Goal: Book appointment/travel/reservation

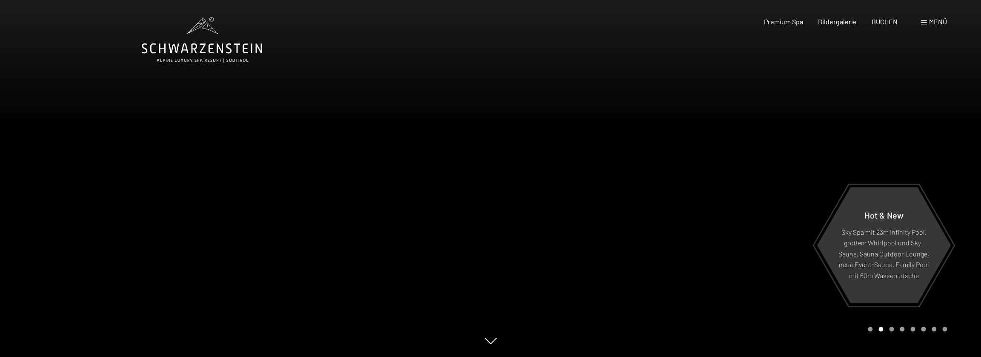
click at [485, 173] on div at bounding box center [736, 178] width 491 height 357
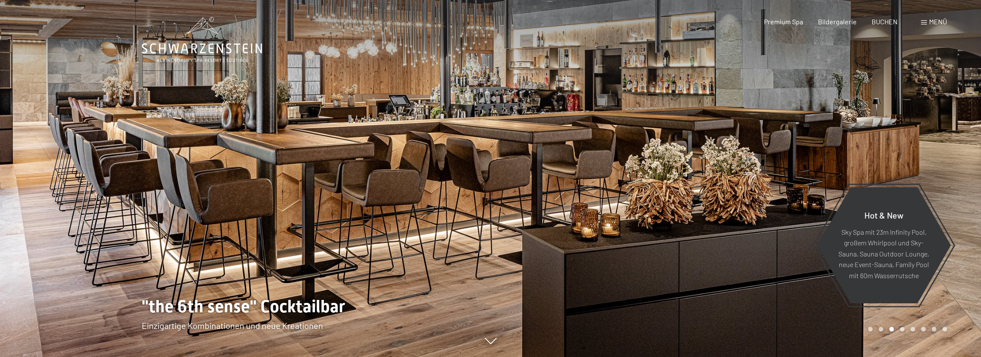
click at [485, 173] on div at bounding box center [736, 178] width 491 height 357
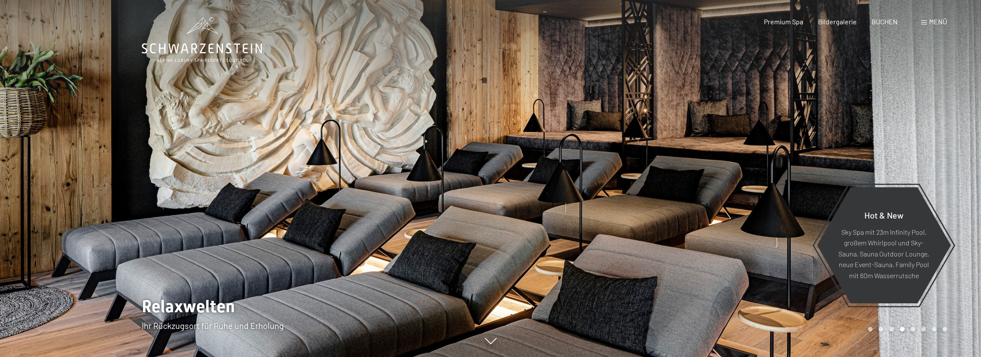
click at [485, 169] on div at bounding box center [736, 178] width 491 height 357
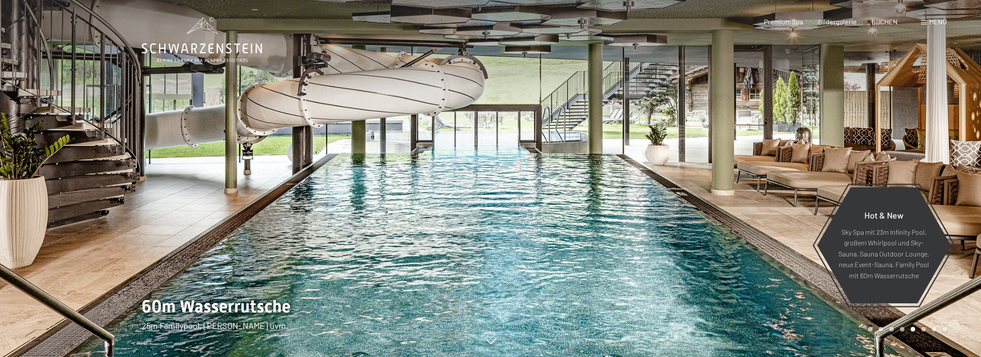
click at [485, 24] on span "Menü" at bounding box center [938, 21] width 18 height 8
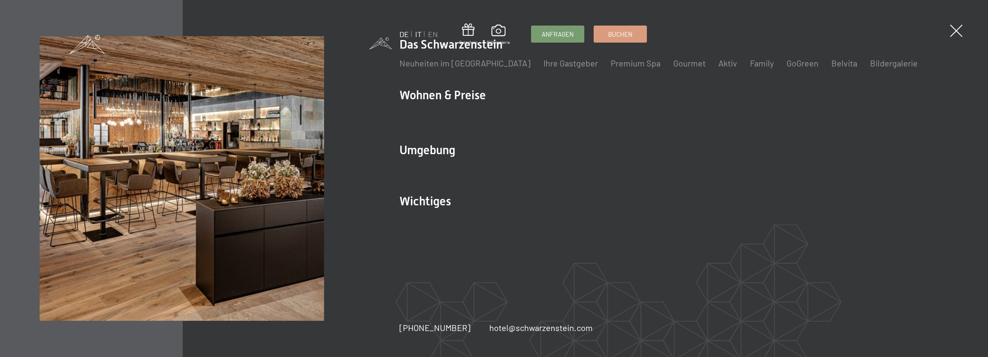
click at [418, 36] on link "IT" at bounding box center [418, 33] width 6 height 9
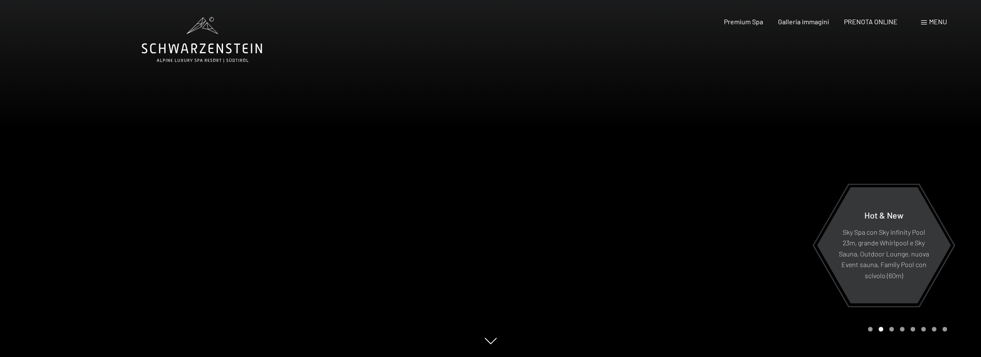
click at [204, 221] on div at bounding box center [245, 178] width 491 height 357
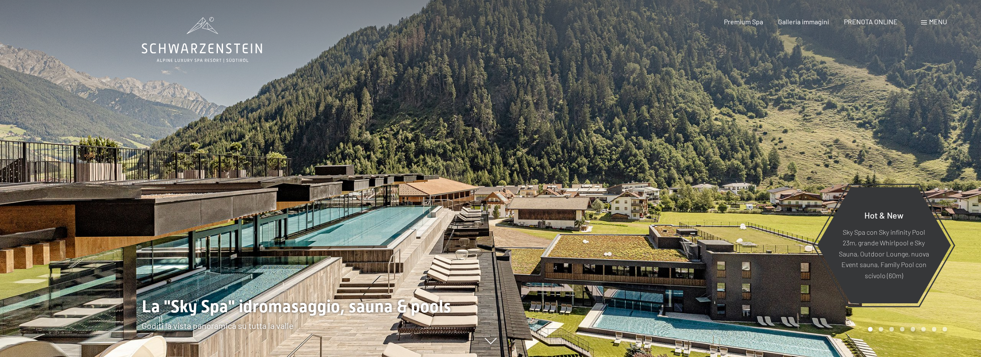
click at [204, 221] on div at bounding box center [245, 178] width 491 height 357
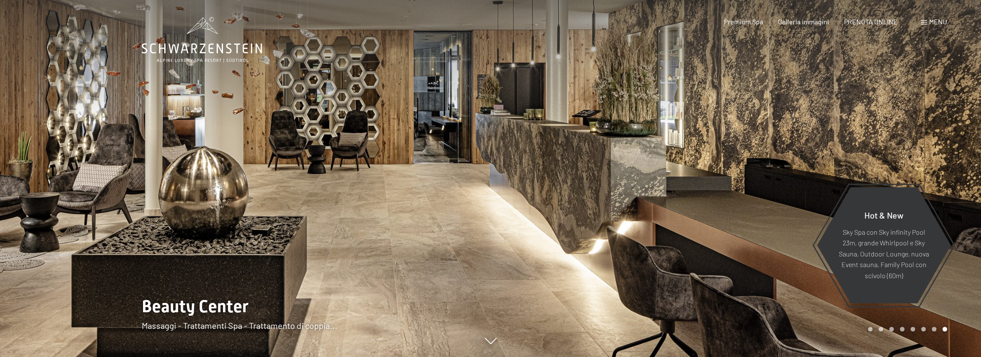
click at [166, 212] on div at bounding box center [245, 178] width 491 height 357
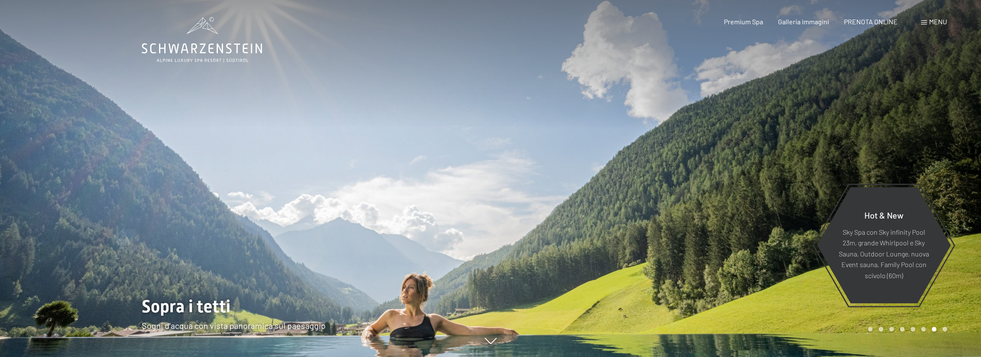
click at [166, 212] on div at bounding box center [245, 178] width 491 height 357
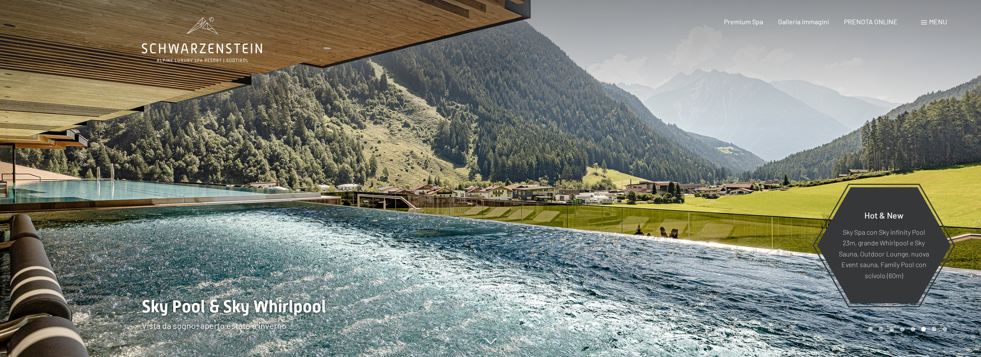
click at [166, 212] on div at bounding box center [245, 178] width 491 height 357
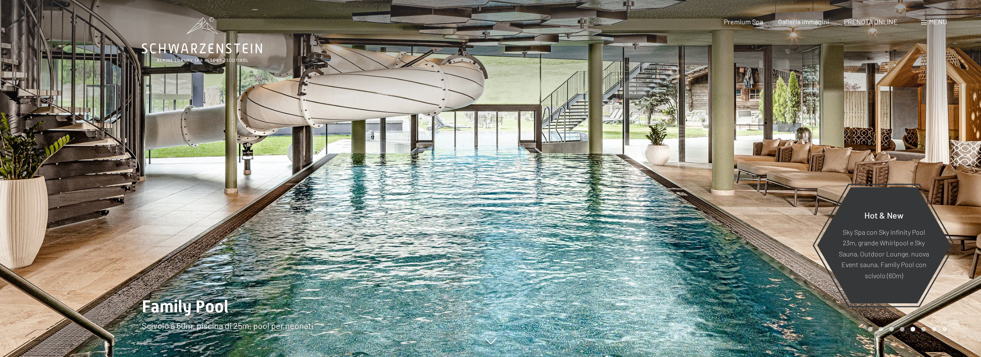
click at [166, 212] on div at bounding box center [245, 178] width 491 height 357
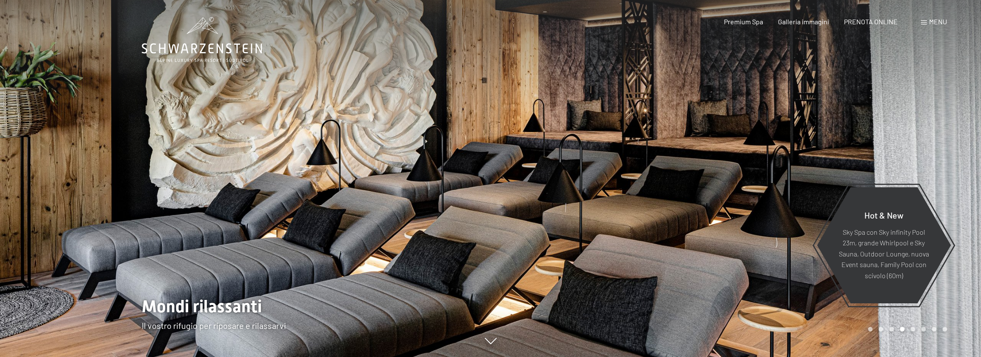
click at [166, 212] on div at bounding box center [245, 178] width 491 height 357
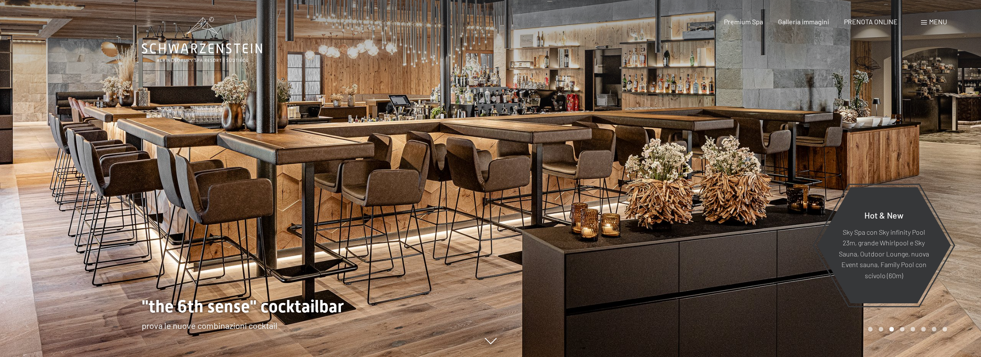
click at [166, 212] on div at bounding box center [245, 178] width 491 height 357
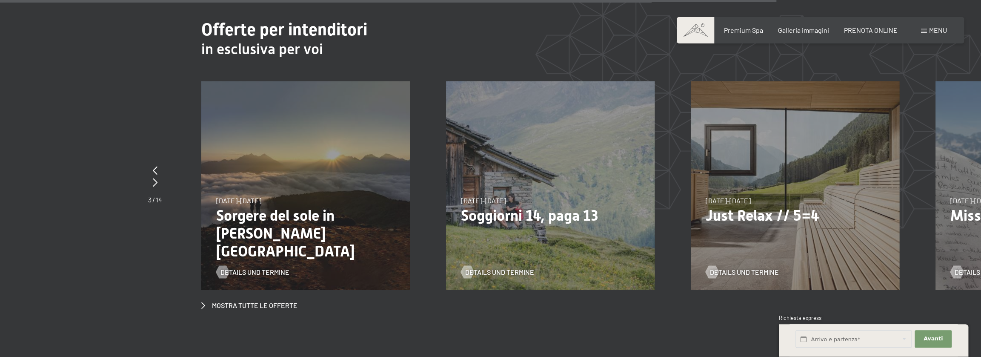
scroll to position [3746, 0]
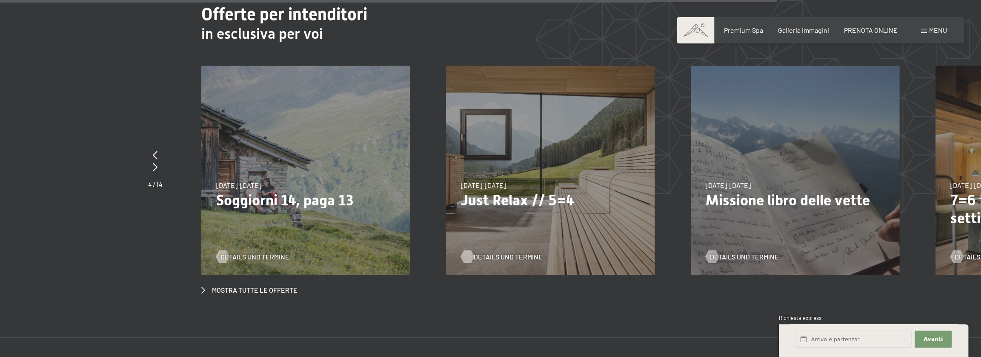
click at [469, 250] on div at bounding box center [467, 256] width 7 height 13
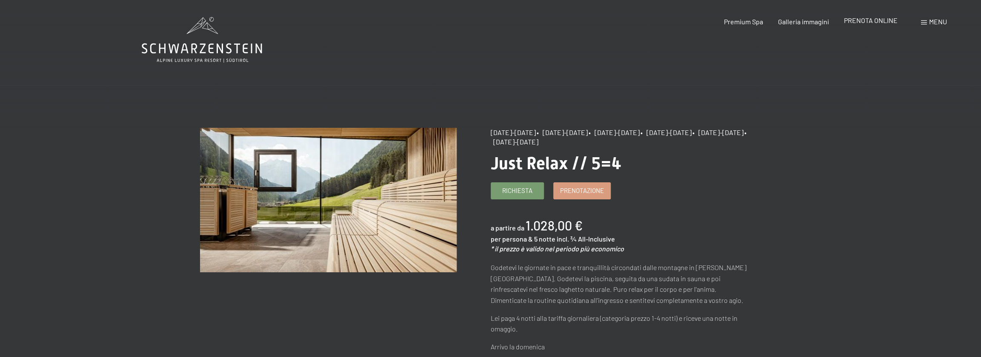
click at [874, 20] on span "PRENOTA ONLINE" at bounding box center [871, 20] width 54 height 8
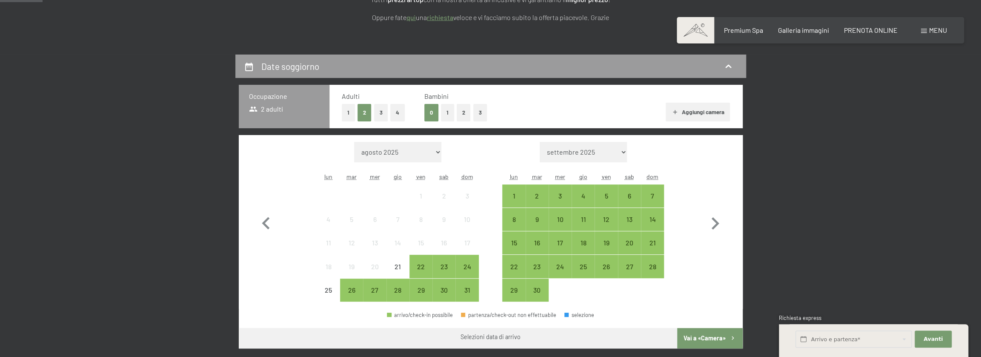
scroll to position [170, 0]
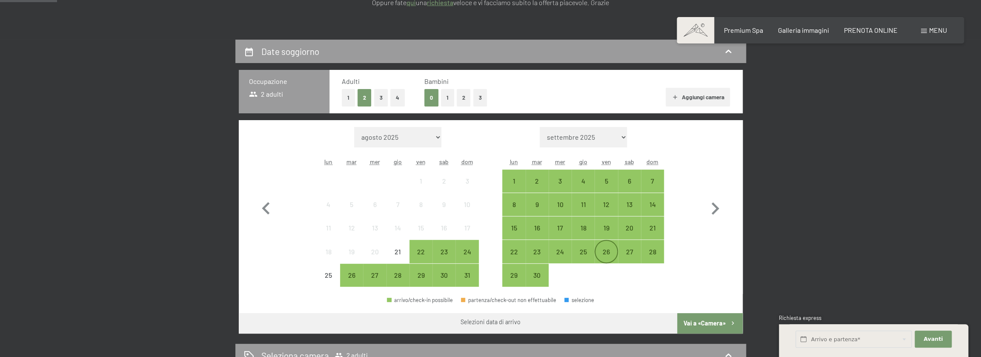
click at [600, 252] on div "26" at bounding box center [606, 258] width 21 height 21
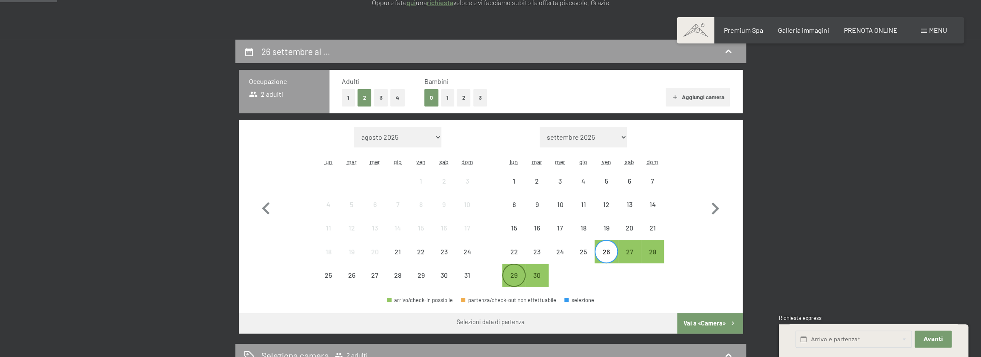
click at [516, 277] on div "29" at bounding box center [513, 282] width 21 height 21
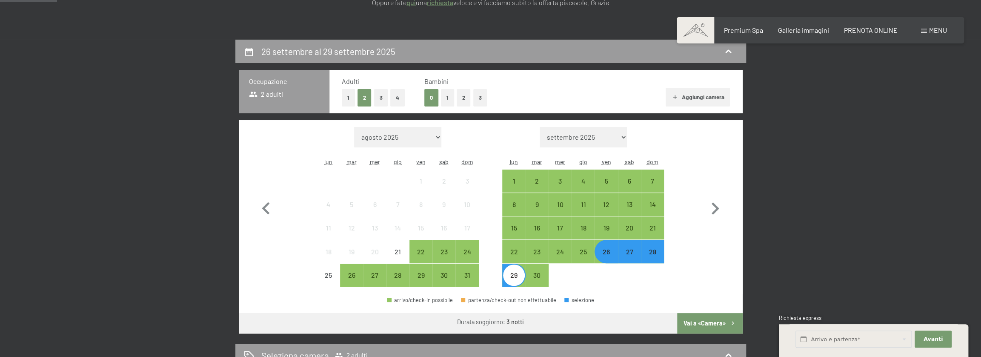
click at [632, 258] on div "27" at bounding box center [629, 258] width 21 height 21
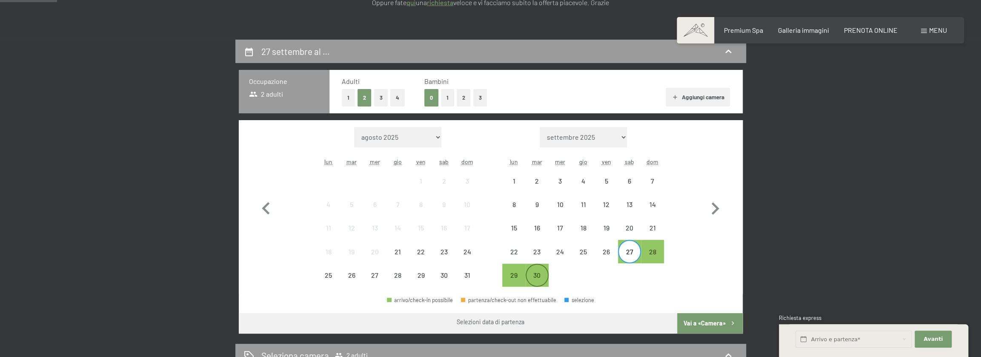
click at [536, 279] on div "30" at bounding box center [537, 282] width 21 height 21
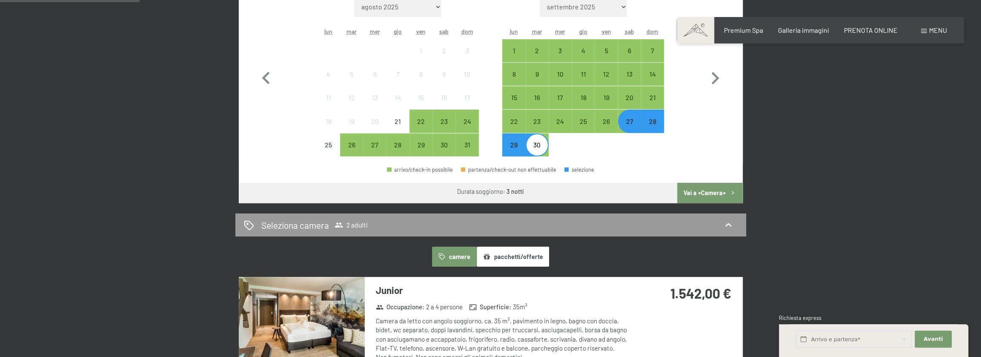
scroll to position [298, 0]
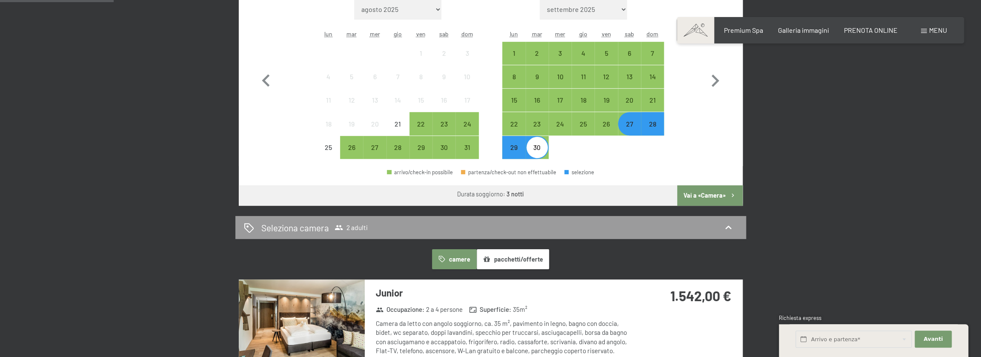
click at [532, 260] on button "pacchetti/offerte" at bounding box center [513, 259] width 72 height 20
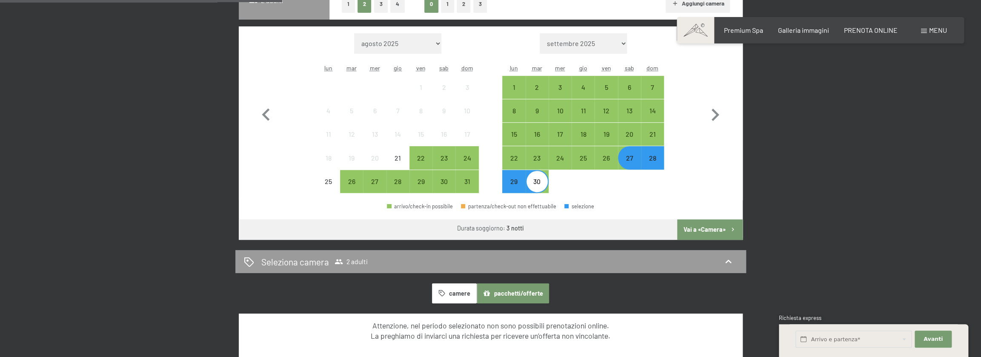
scroll to position [255, 0]
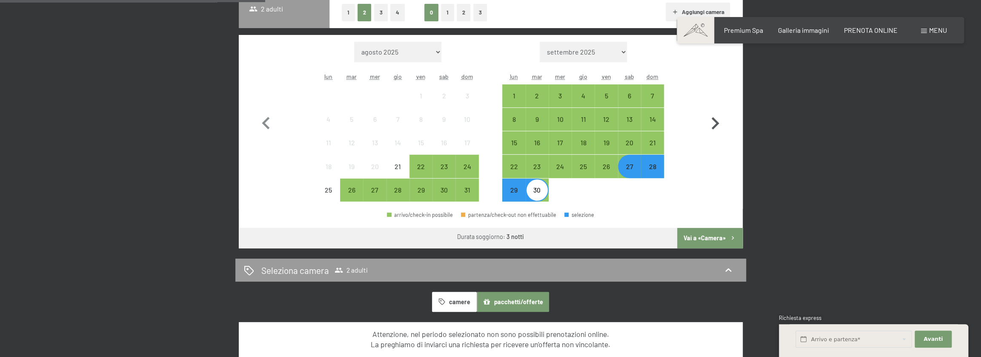
click at [713, 123] on icon "button" at bounding box center [715, 123] width 25 height 25
select select "2025-09-01"
select select "2025-10-01"
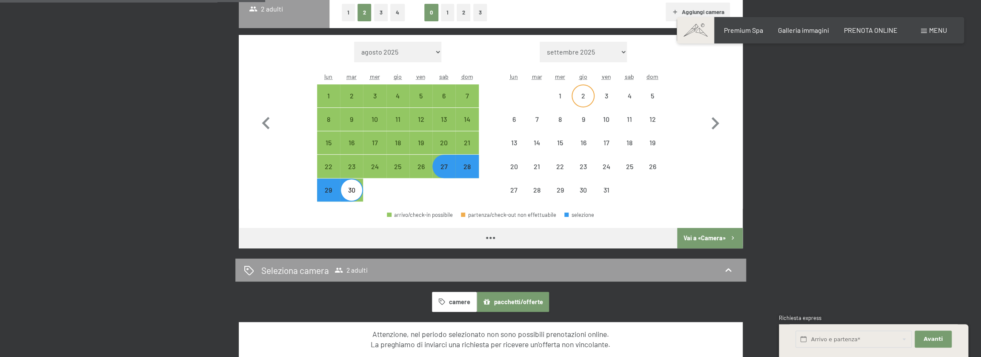
select select "2025-09-01"
select select "2025-10-01"
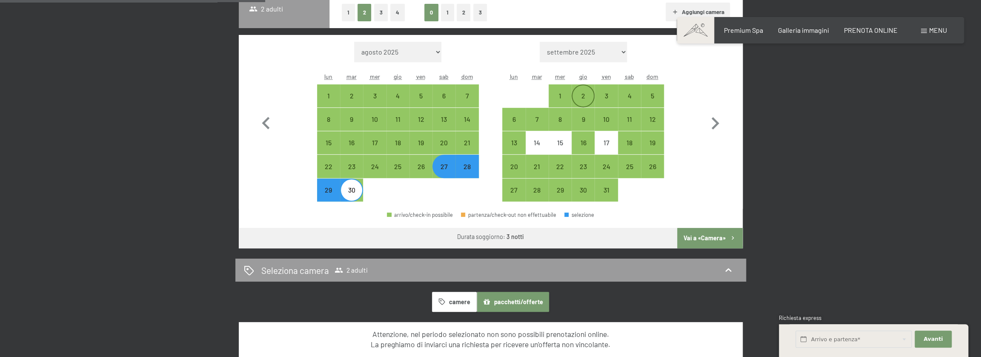
click at [586, 93] on div "2" at bounding box center [583, 102] width 21 height 21
select select "2025-09-01"
select select "2025-10-01"
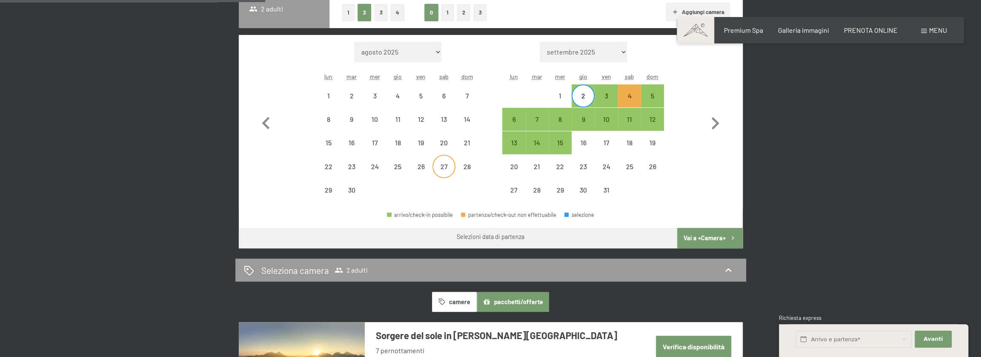
click at [438, 167] on div "27" at bounding box center [443, 173] width 21 height 21
select select "2025-09-01"
select select "2025-10-01"
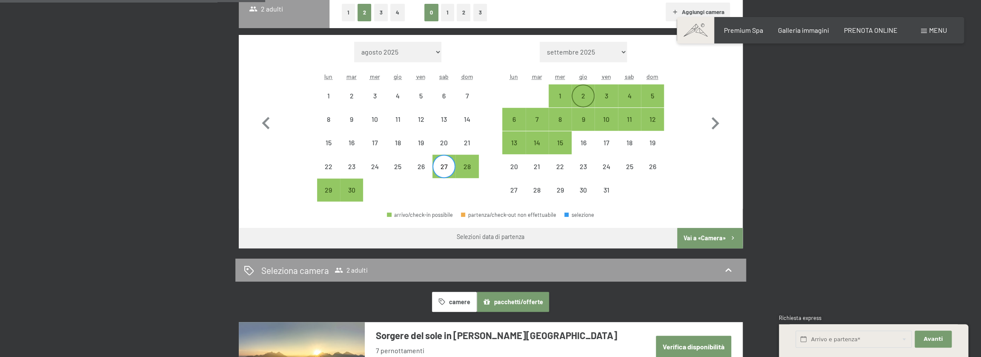
click at [582, 92] on div "2" at bounding box center [583, 102] width 21 height 21
select select "2025-09-01"
select select "2025-10-01"
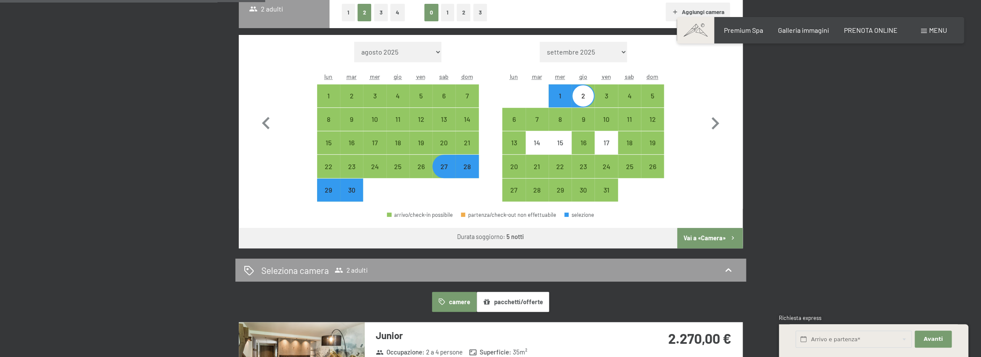
click at [468, 171] on div "28" at bounding box center [466, 173] width 21 height 21
select select "2025-09-01"
select select "2025-10-01"
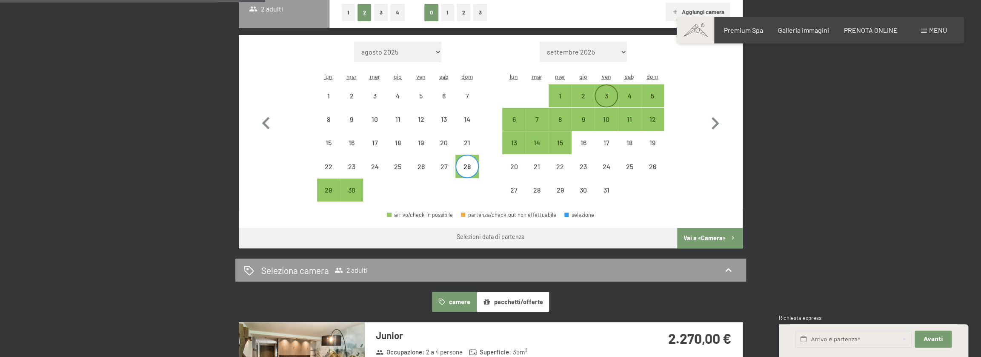
click at [606, 89] on div "3" at bounding box center [606, 95] width 21 height 21
select select "2025-09-01"
select select "2025-10-01"
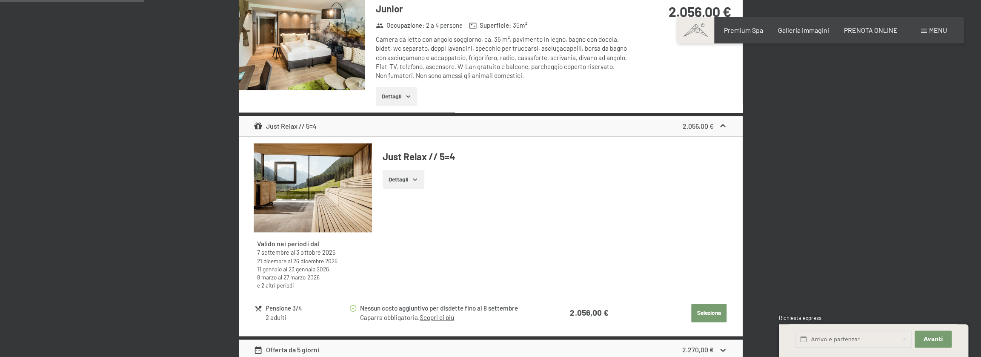
scroll to position [596, 0]
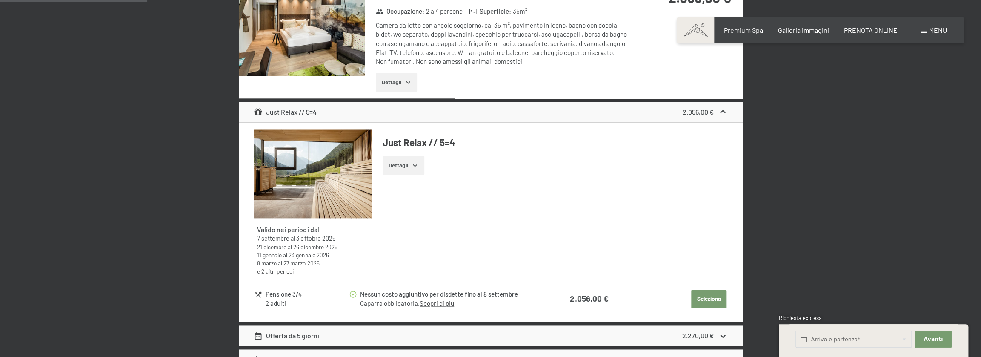
click at [418, 164] on icon "button" at bounding box center [415, 165] width 7 height 7
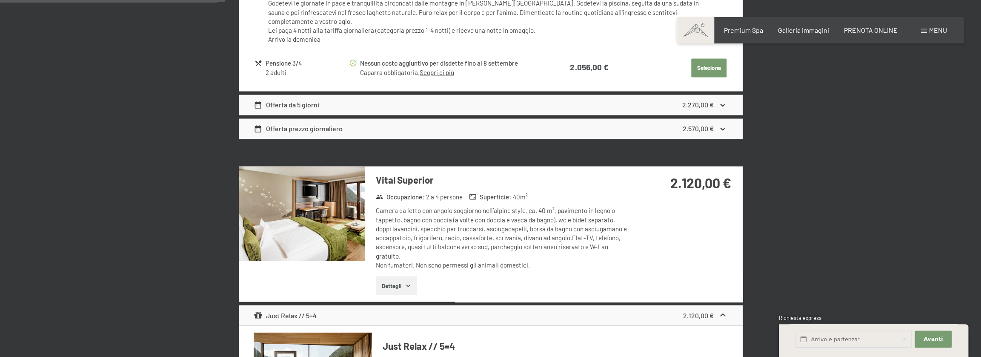
scroll to position [937, 0]
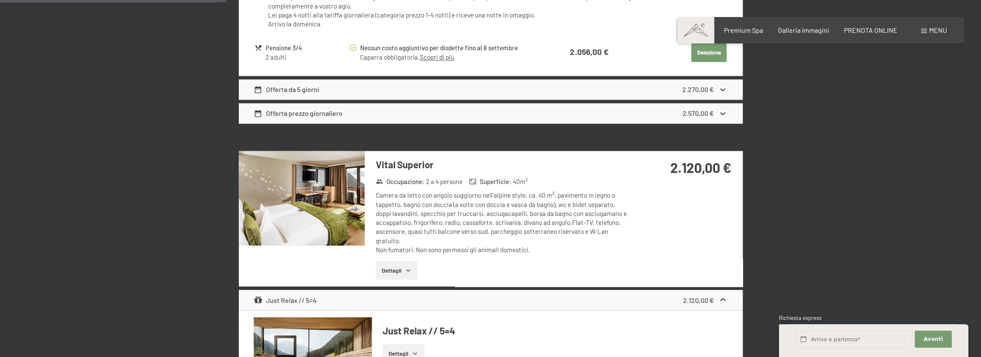
click at [401, 263] on button "Dettagli" at bounding box center [396, 270] width 41 height 19
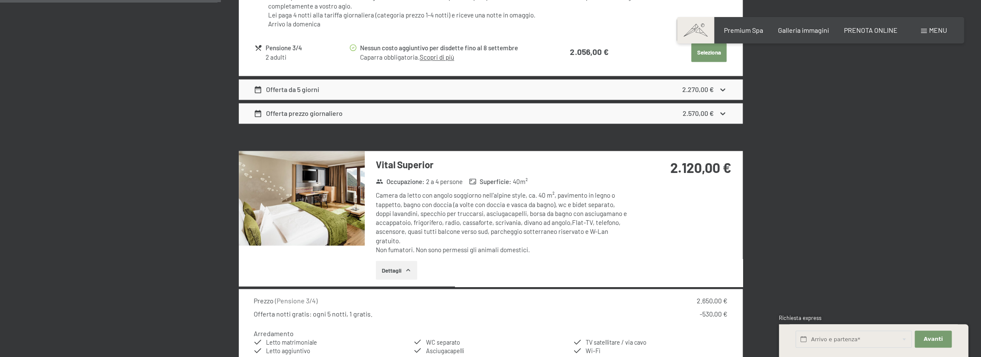
click at [289, 190] on img at bounding box center [302, 198] width 126 height 95
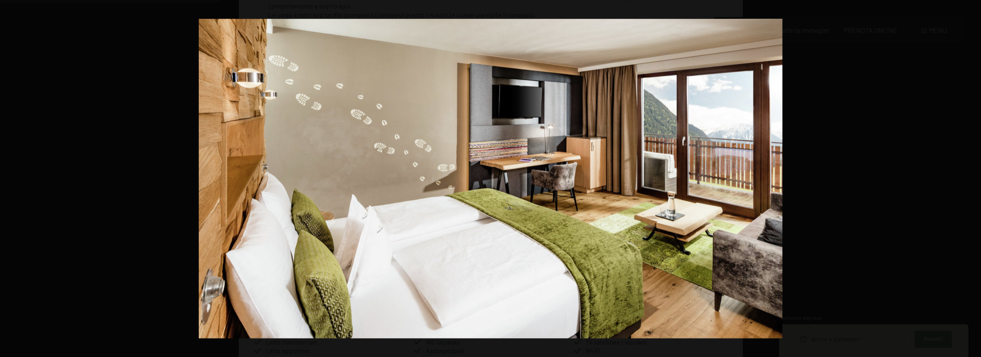
click at [971, 176] on button "button" at bounding box center [966, 178] width 30 height 43
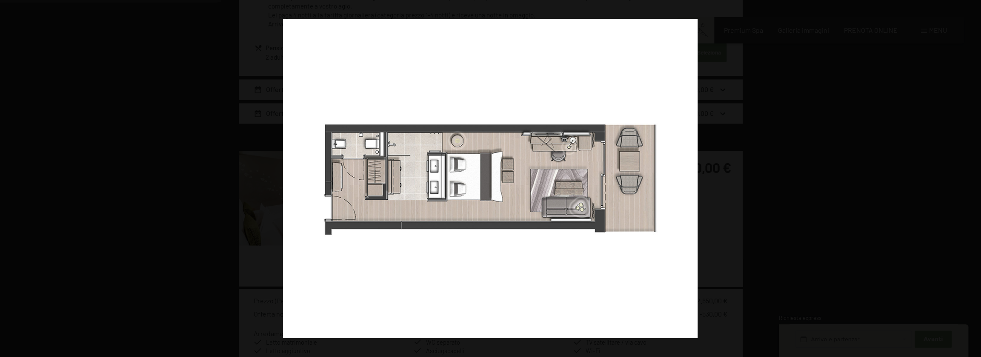
click at [971, 176] on button "button" at bounding box center [966, 178] width 30 height 43
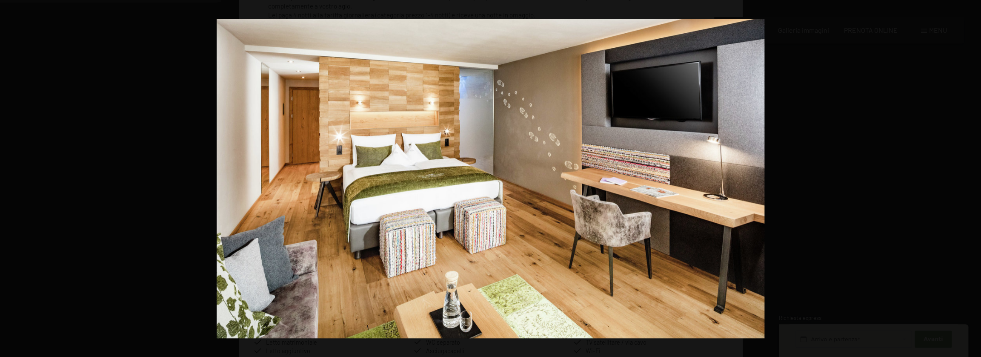
click at [971, 176] on button "button" at bounding box center [966, 178] width 30 height 43
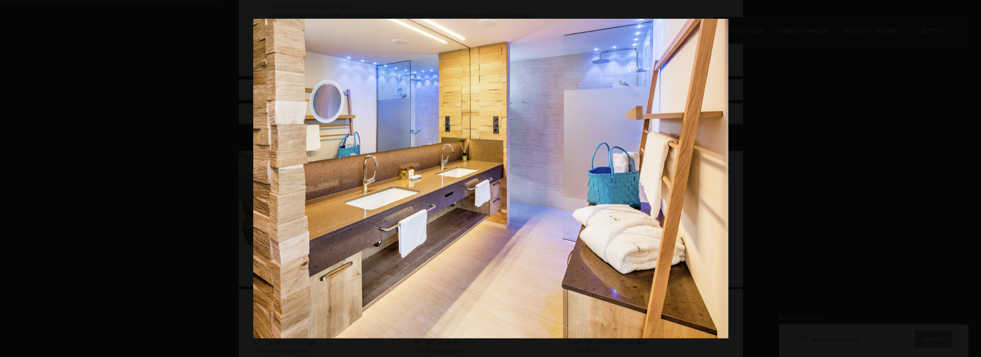
click at [971, 176] on button "button" at bounding box center [966, 178] width 30 height 43
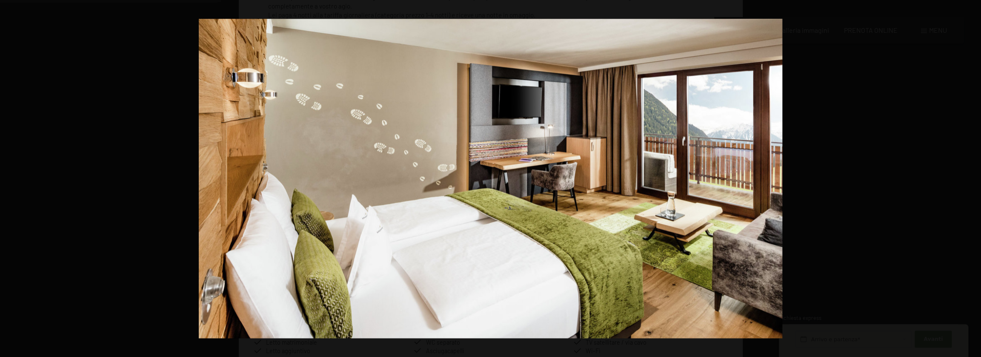
click at [971, 176] on button "button" at bounding box center [966, 178] width 30 height 43
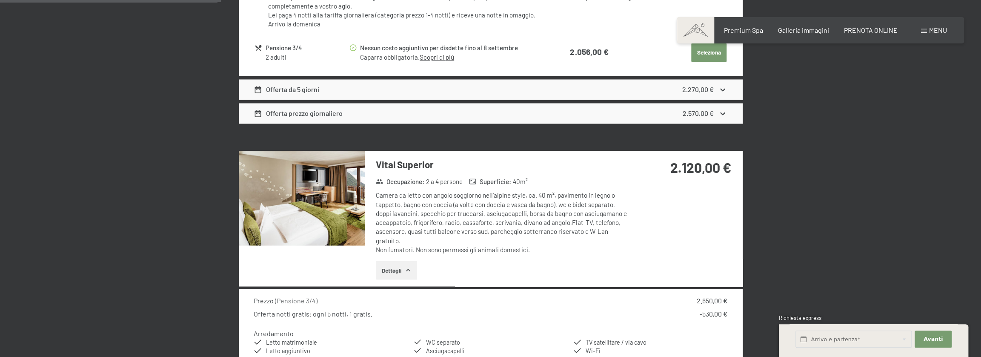
click at [0, 0] on button "button" at bounding box center [0, 0] width 0 height 0
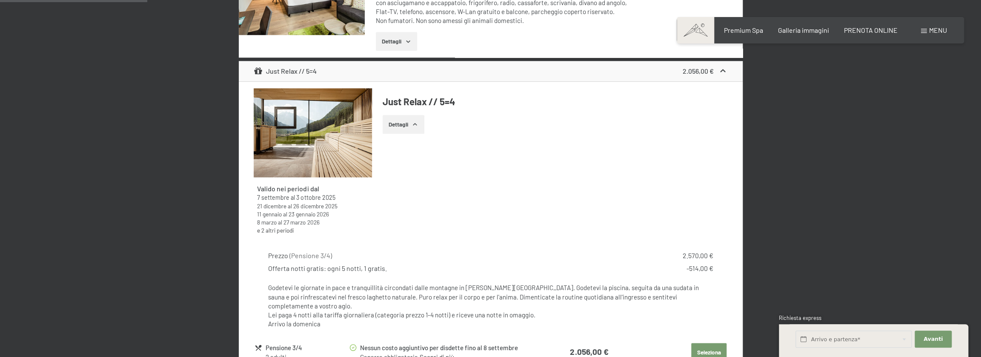
scroll to position [639, 0]
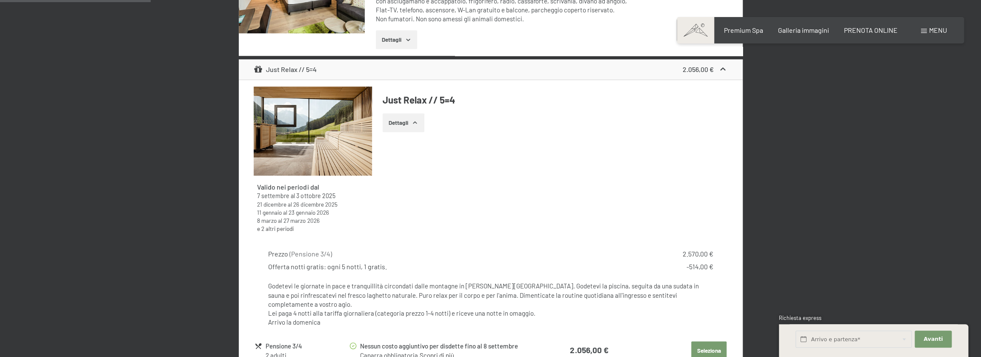
click at [316, 138] on img at bounding box center [313, 130] width 118 height 89
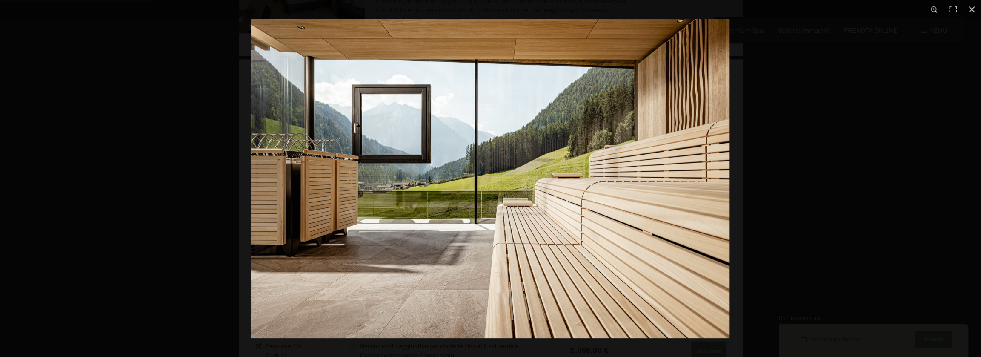
click at [702, 217] on img at bounding box center [490, 178] width 478 height 319
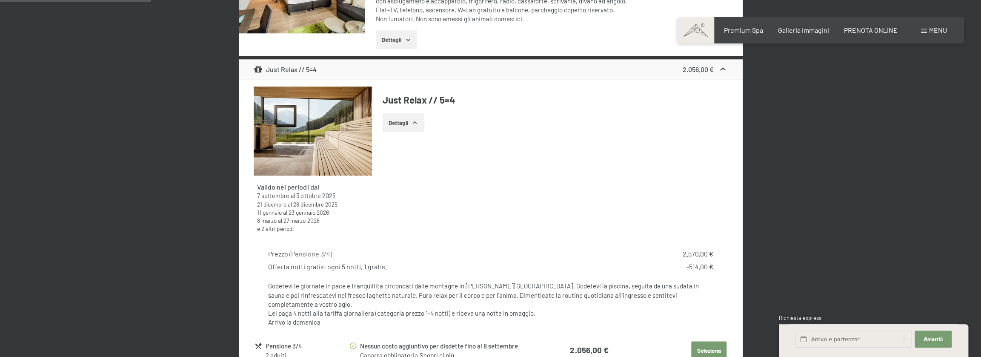
click at [0, 0] on button "button" at bounding box center [0, 0] width 0 height 0
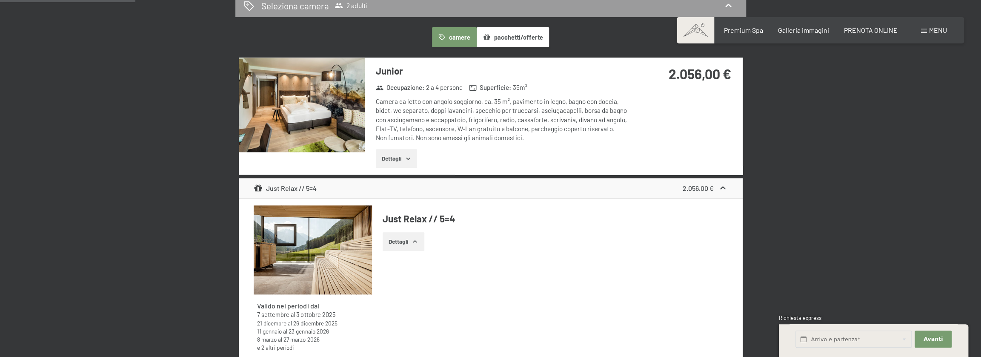
scroll to position [511, 0]
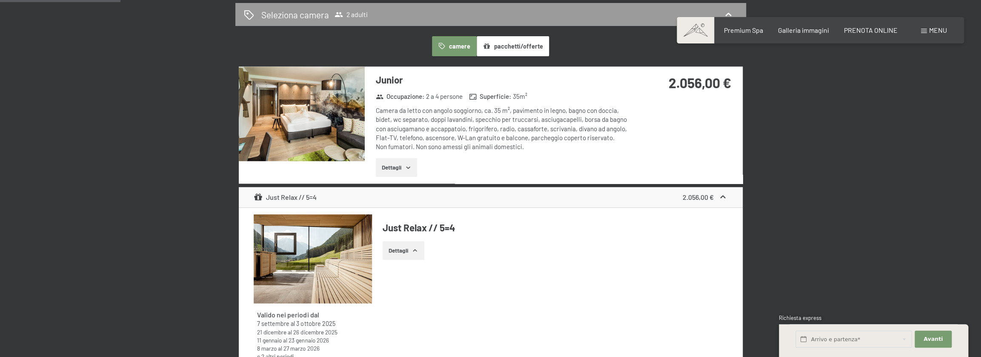
click at [312, 115] on img at bounding box center [302, 113] width 126 height 95
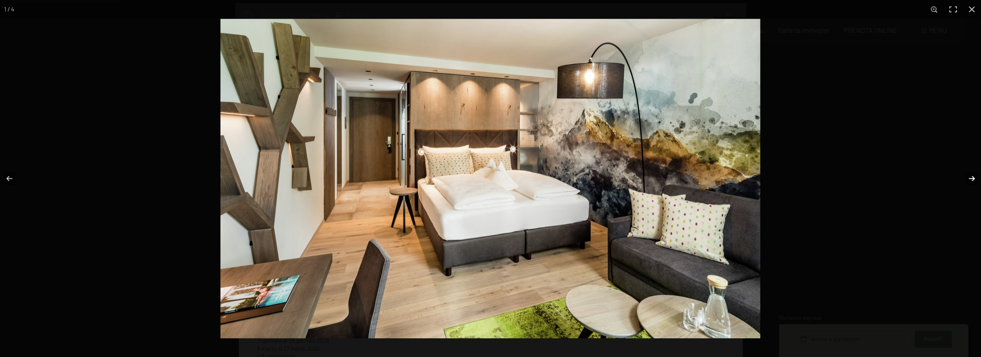
click at [968, 176] on button "button" at bounding box center [966, 178] width 30 height 43
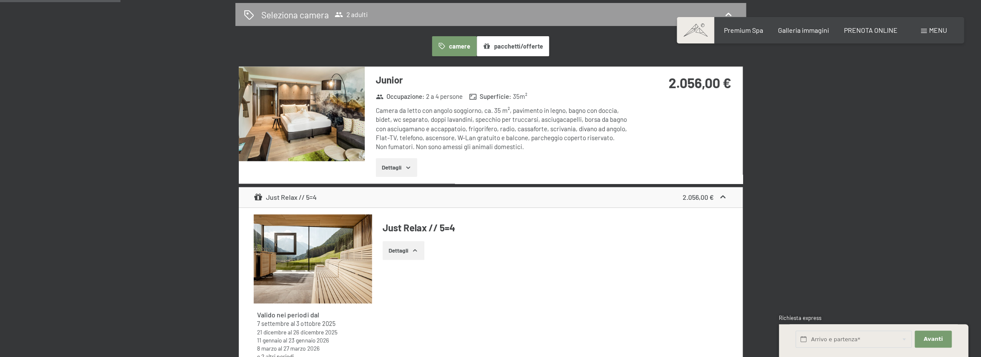
click at [0, 0] on button "button" at bounding box center [0, 0] width 0 height 0
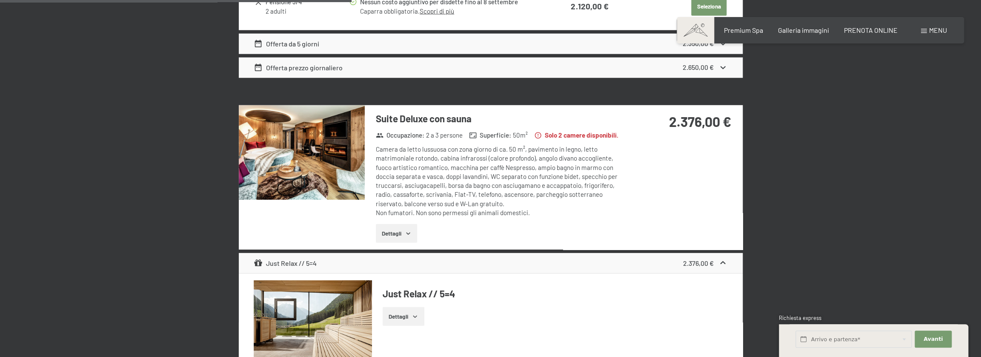
scroll to position [1533, 0]
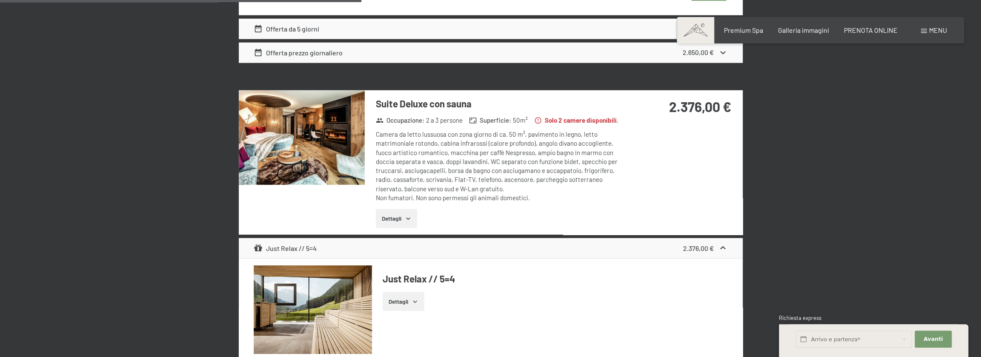
click at [302, 129] on img at bounding box center [302, 137] width 126 height 95
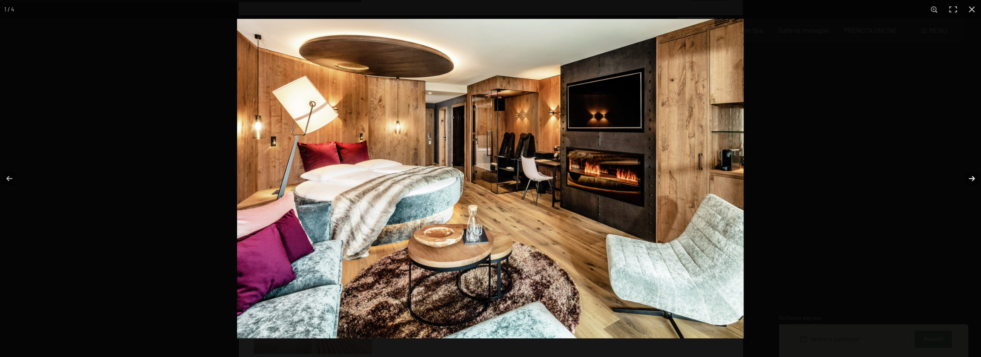
click at [971, 179] on button "button" at bounding box center [966, 178] width 30 height 43
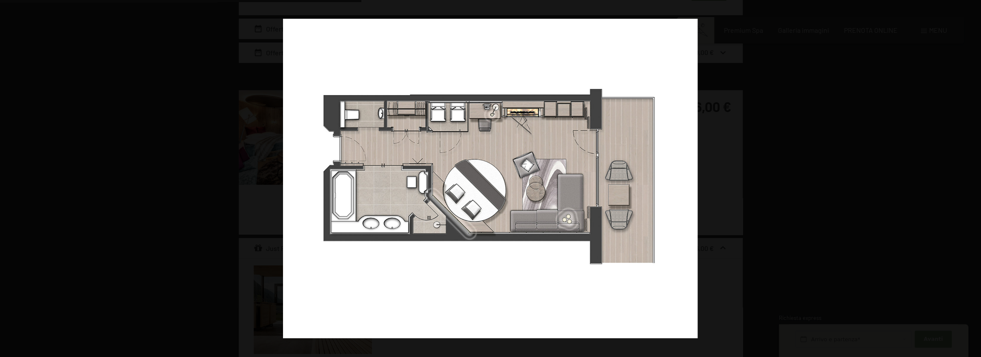
click at [971, 179] on button "button" at bounding box center [966, 178] width 30 height 43
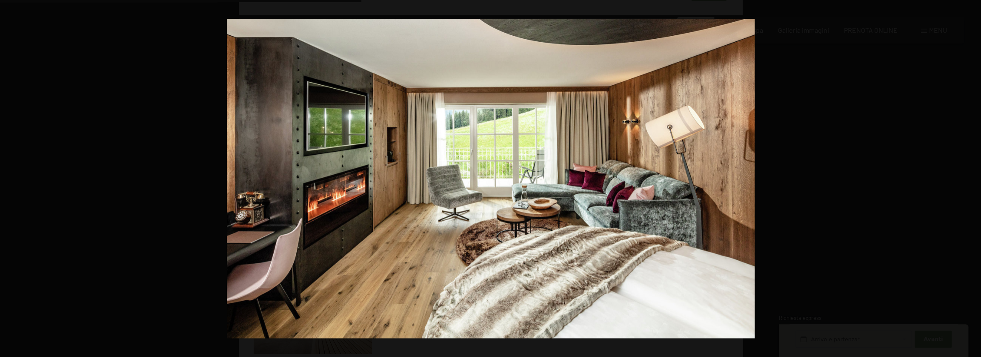
click at [971, 179] on button "button" at bounding box center [966, 178] width 30 height 43
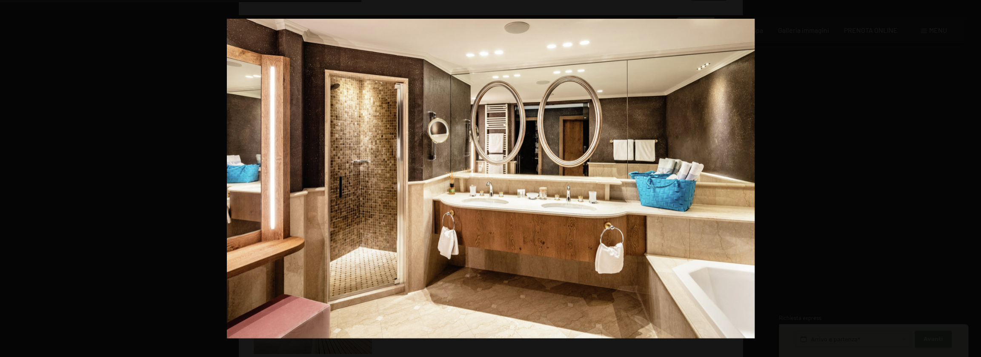
click at [971, 179] on button "button" at bounding box center [966, 178] width 30 height 43
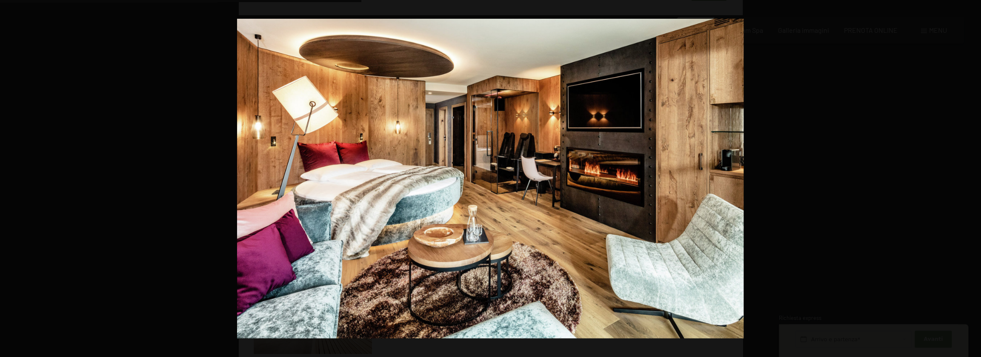
click at [971, 179] on button "button" at bounding box center [966, 178] width 30 height 43
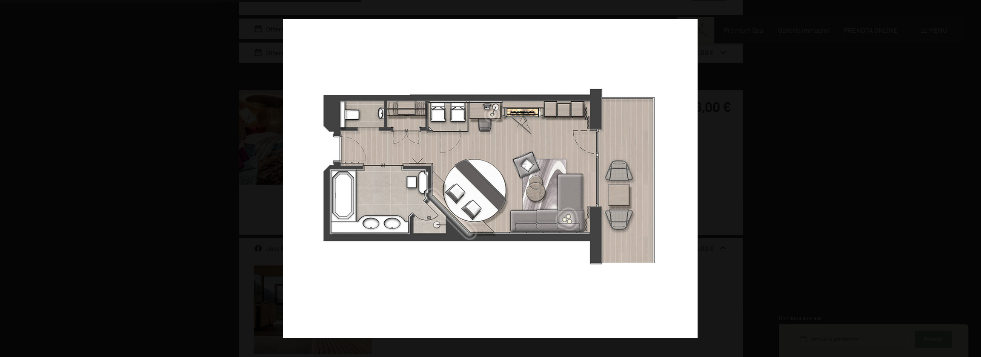
click at [971, 179] on button "button" at bounding box center [966, 178] width 30 height 43
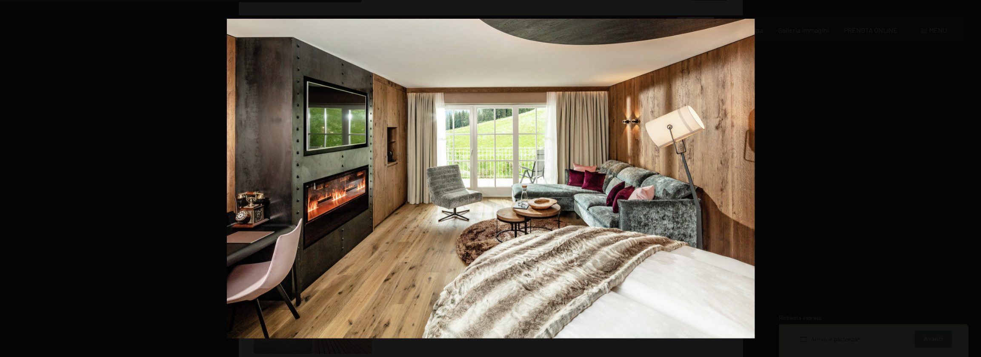
click at [971, 179] on button "button" at bounding box center [966, 178] width 30 height 43
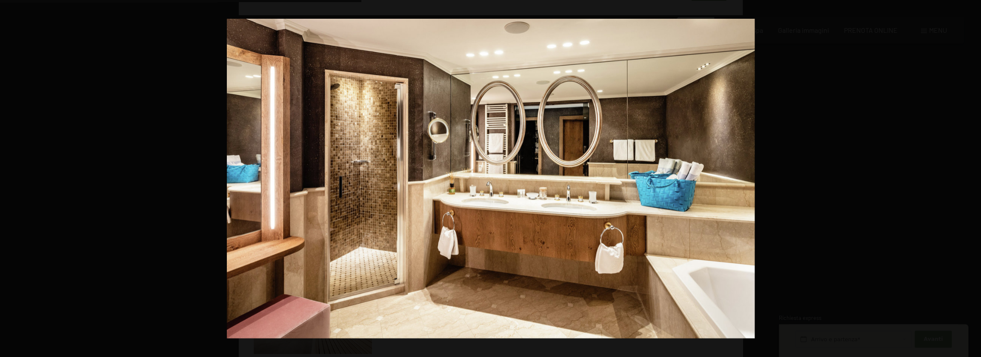
click at [971, 179] on button "button" at bounding box center [966, 178] width 30 height 43
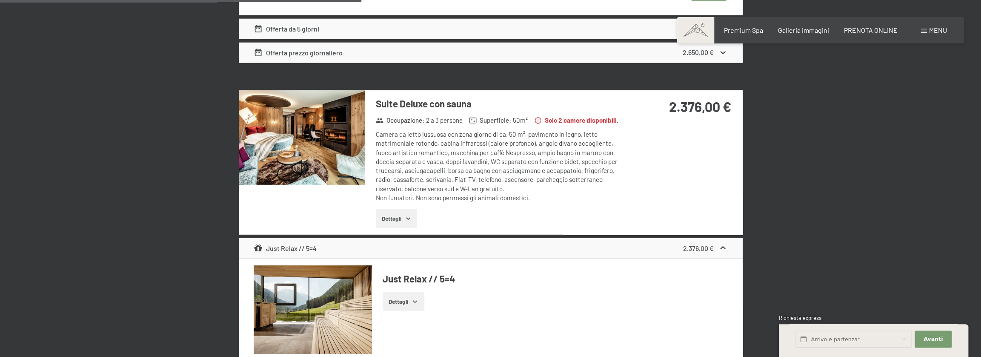
click at [0, 0] on button "button" at bounding box center [0, 0] width 0 height 0
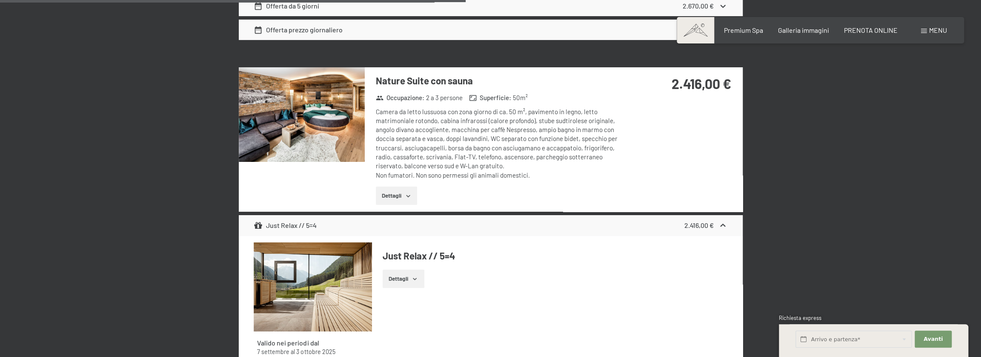
scroll to position [2001, 0]
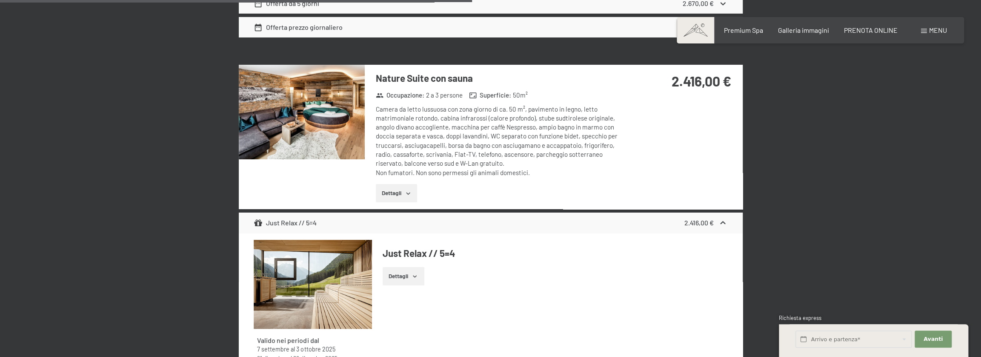
click at [286, 108] on img at bounding box center [302, 112] width 126 height 95
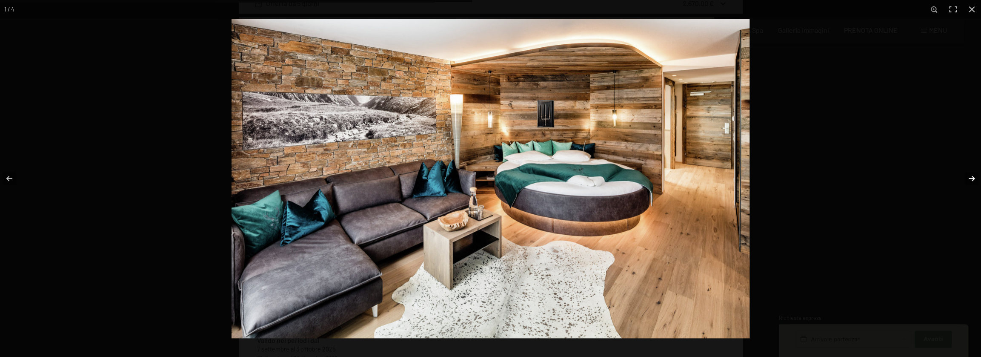
click at [971, 178] on button "button" at bounding box center [966, 178] width 30 height 43
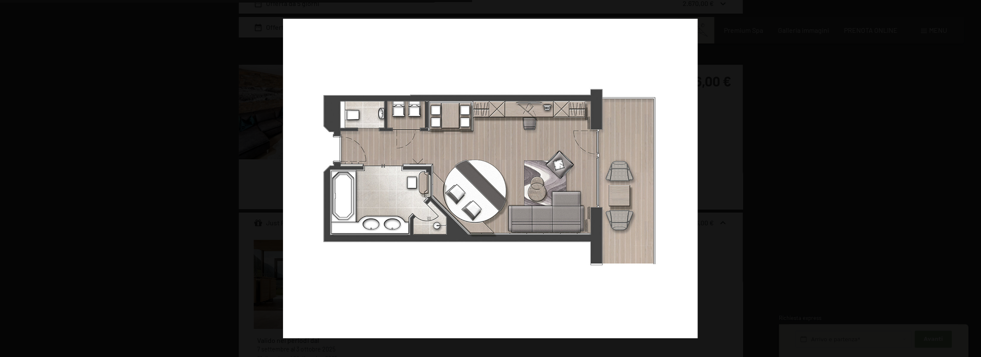
click at [971, 178] on button "button" at bounding box center [966, 178] width 30 height 43
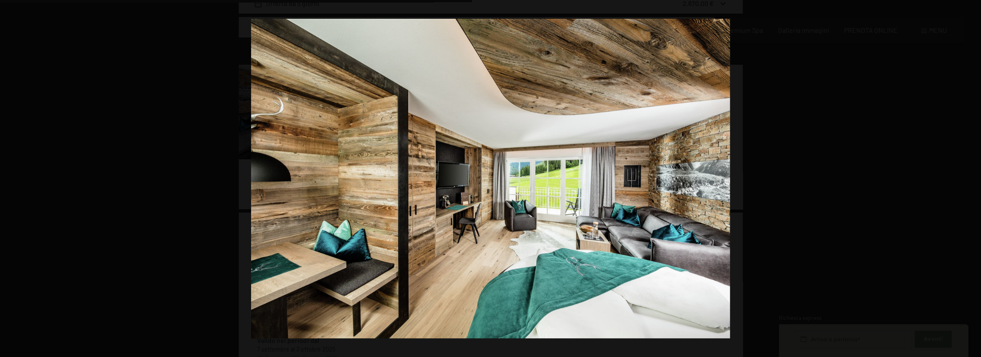
click at [971, 178] on button "button" at bounding box center [966, 178] width 30 height 43
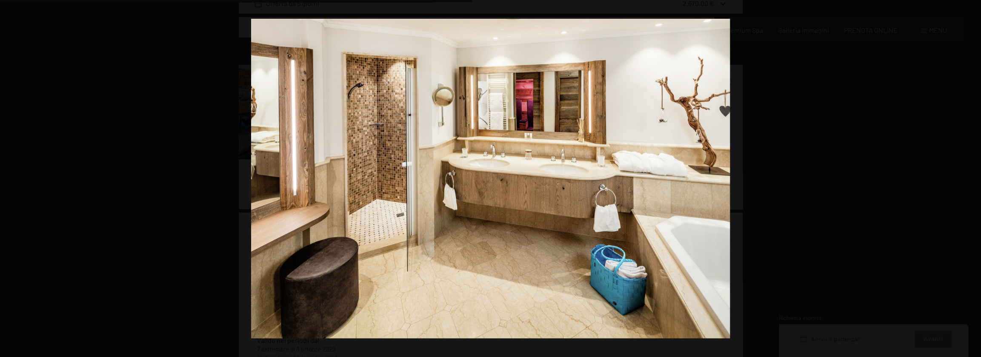
click at [971, 178] on button "button" at bounding box center [966, 178] width 30 height 43
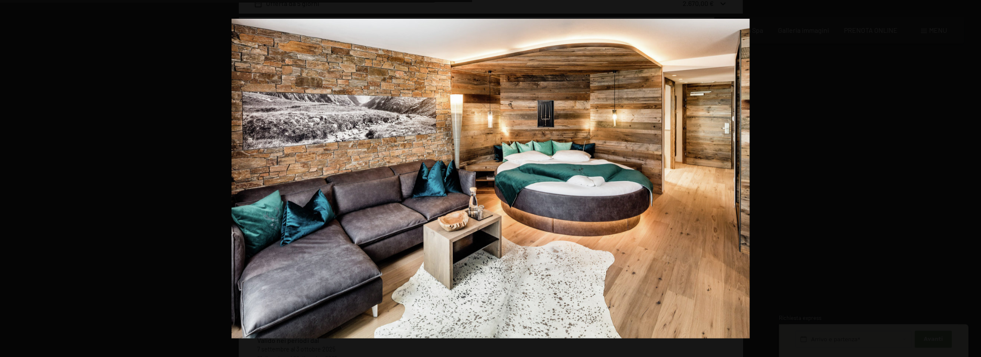
click at [971, 178] on button "button" at bounding box center [966, 178] width 30 height 43
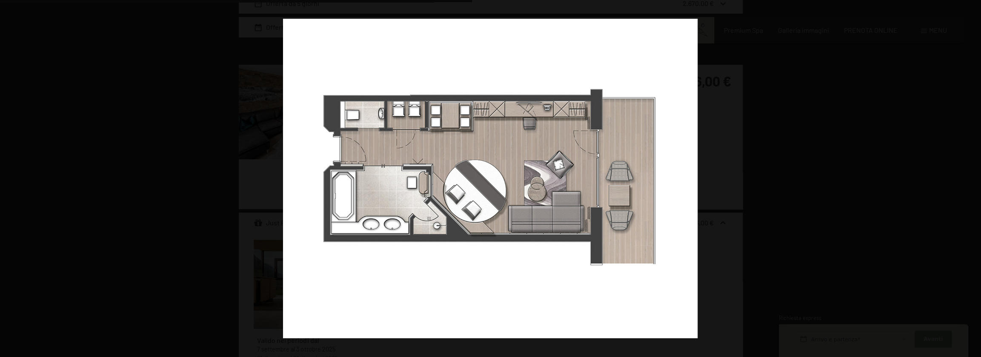
click at [971, 178] on button "button" at bounding box center [966, 178] width 30 height 43
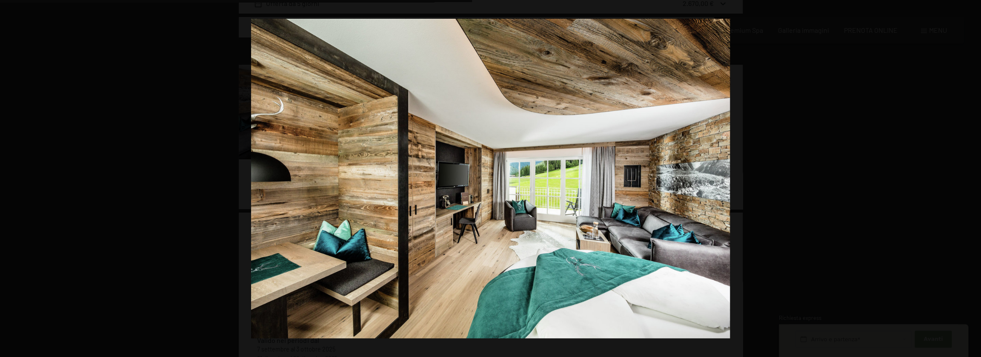
click at [971, 178] on button "button" at bounding box center [966, 178] width 30 height 43
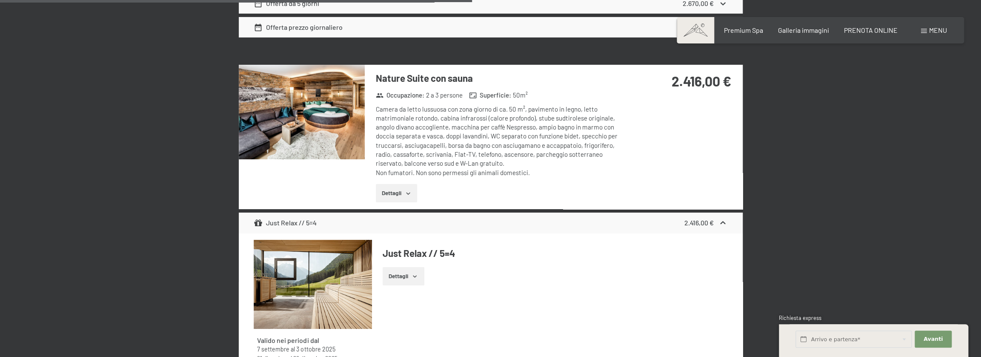
click at [0, 0] on button "button" at bounding box center [0, 0] width 0 height 0
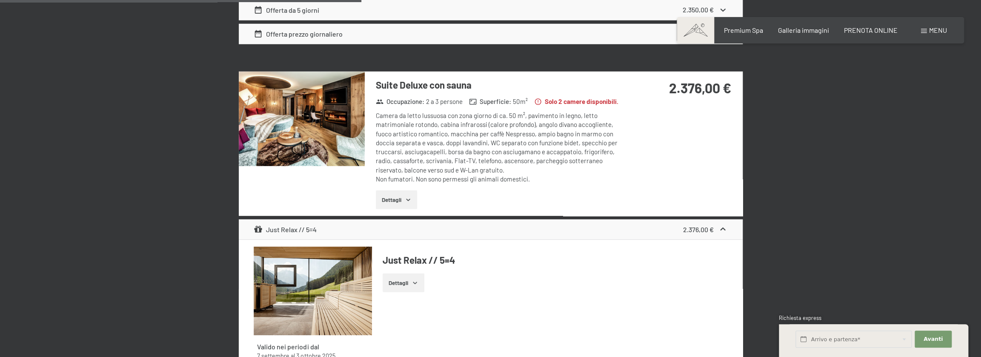
scroll to position [1533, 0]
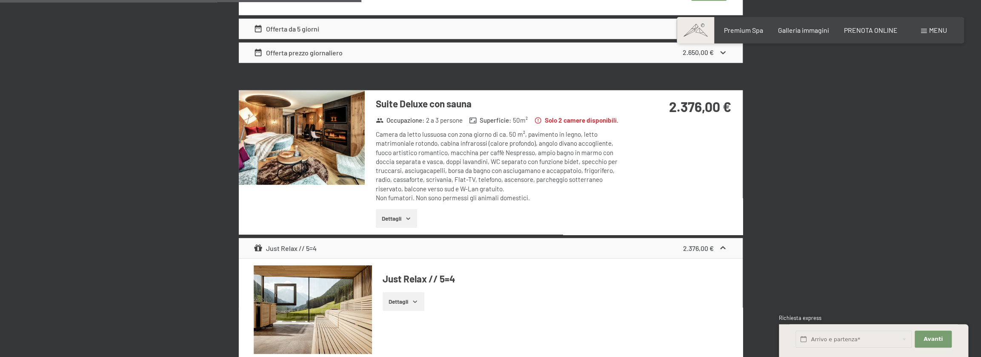
click at [312, 111] on img at bounding box center [302, 137] width 126 height 95
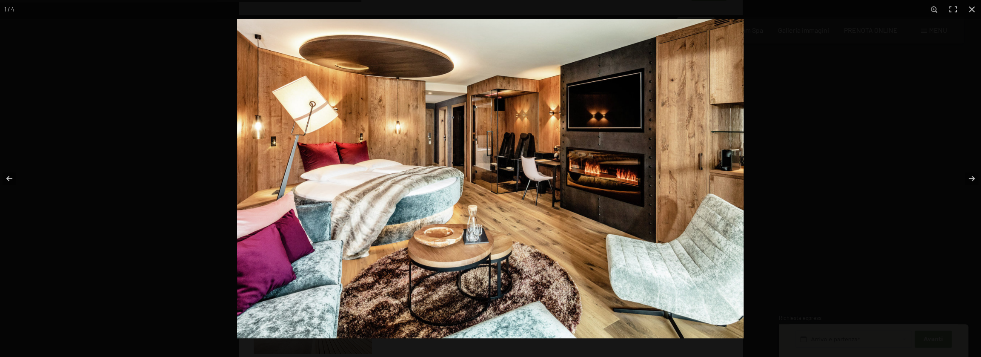
click at [501, 142] on img at bounding box center [490, 178] width 507 height 319
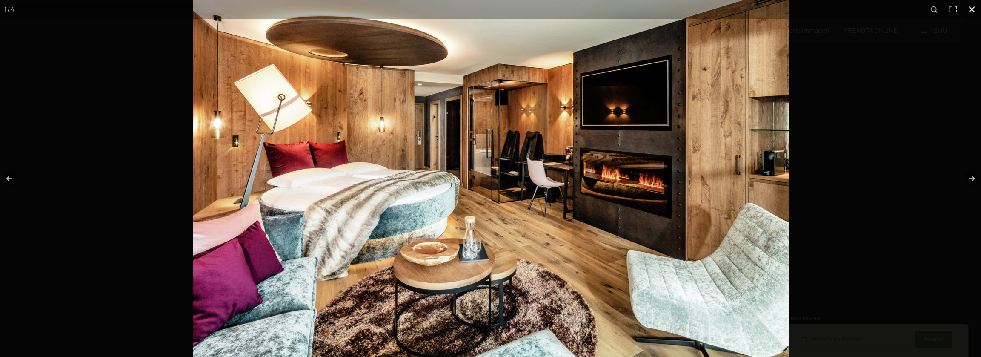
click at [973, 11] on button "button" at bounding box center [972, 9] width 19 height 19
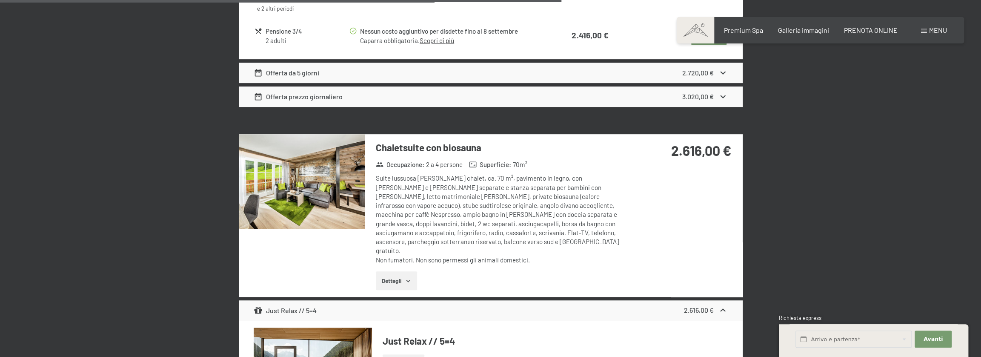
scroll to position [2384, 0]
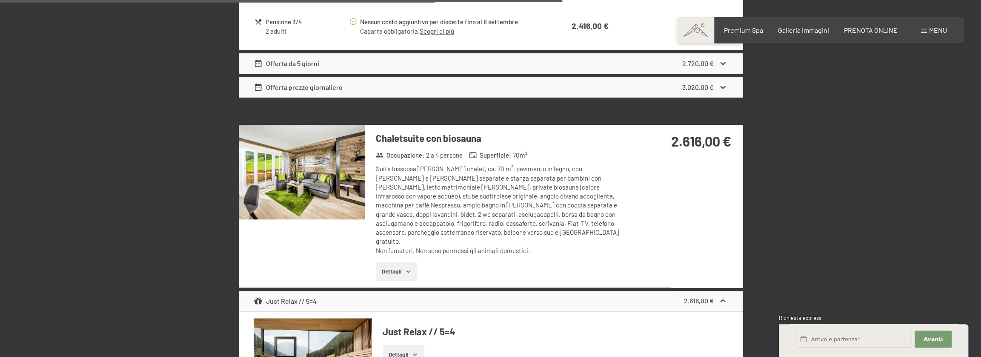
click at [309, 166] on img at bounding box center [302, 172] width 126 height 95
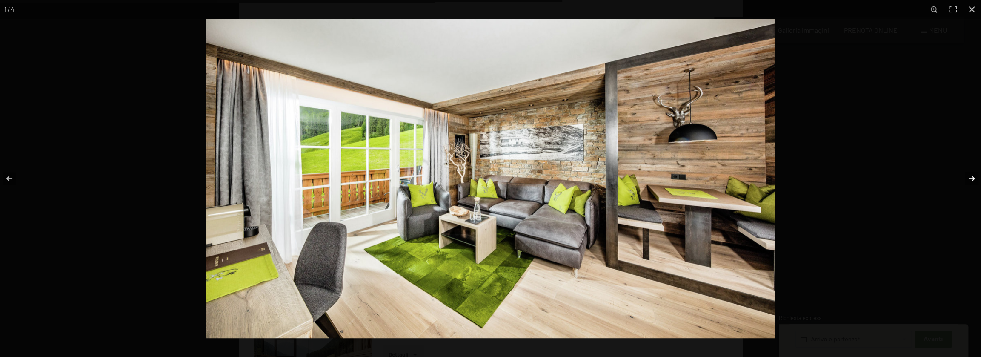
click at [970, 178] on button "button" at bounding box center [966, 178] width 30 height 43
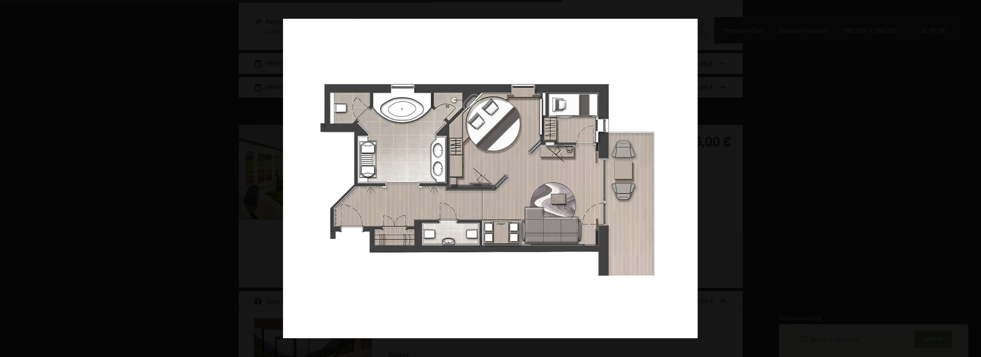
click at [970, 178] on button "button" at bounding box center [966, 178] width 30 height 43
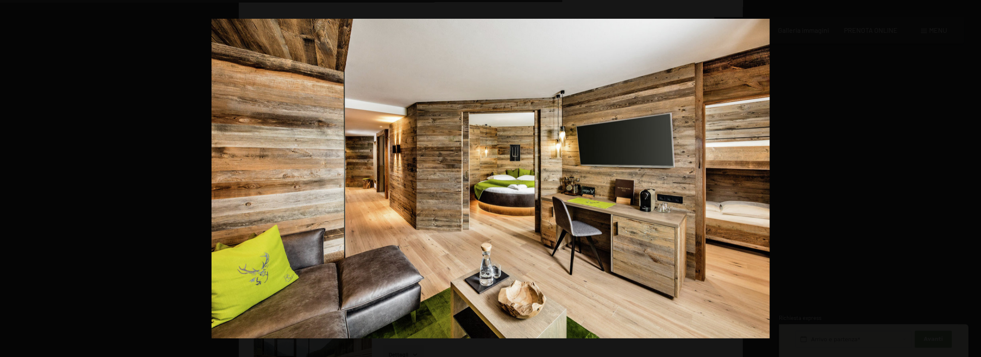
click at [970, 178] on button "button" at bounding box center [966, 178] width 30 height 43
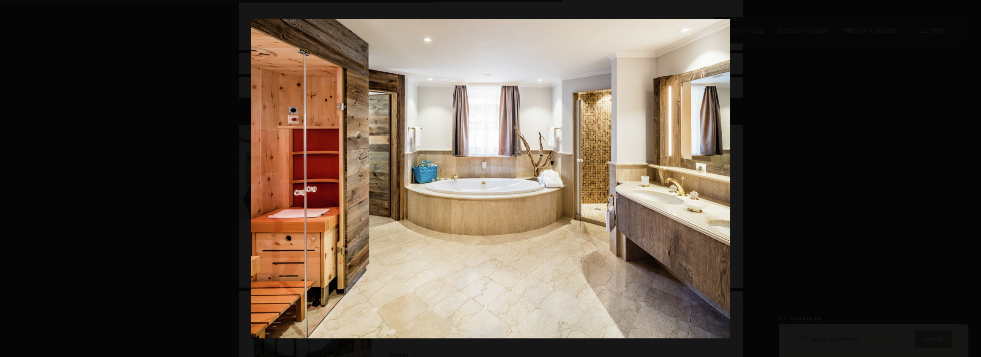
click at [970, 178] on button "button" at bounding box center [966, 178] width 30 height 43
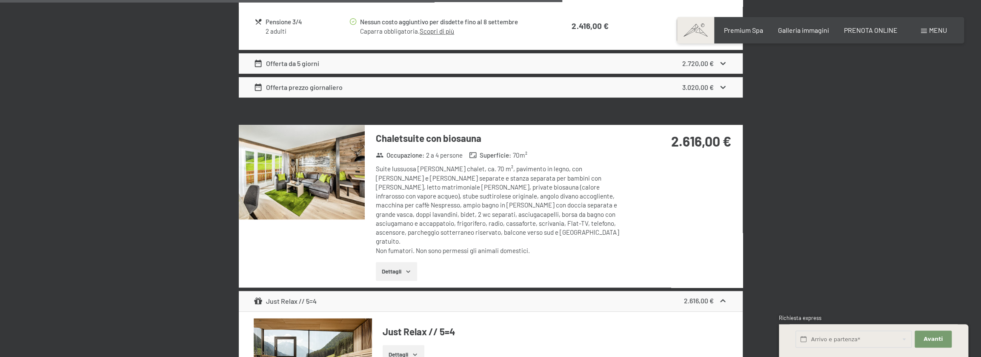
click at [0, 0] on button "button" at bounding box center [0, 0] width 0 height 0
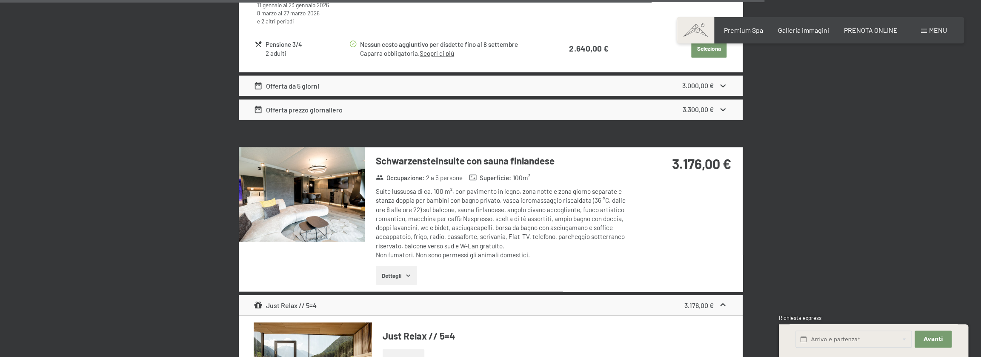
scroll to position [3278, 0]
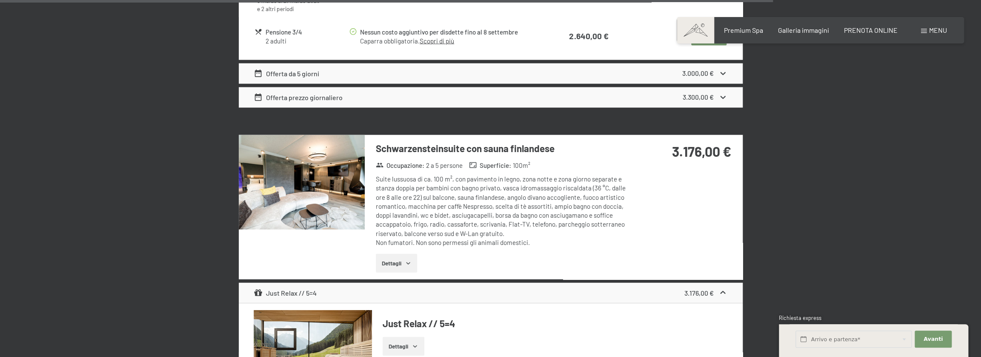
click at [320, 149] on img at bounding box center [302, 182] width 126 height 95
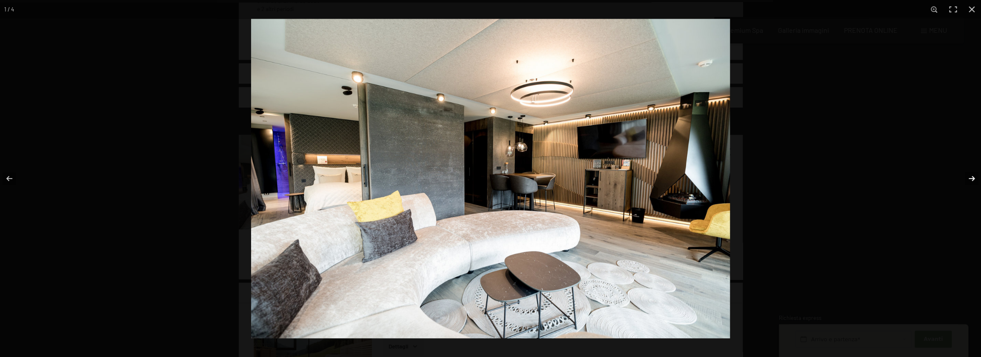
click at [969, 178] on button "button" at bounding box center [966, 178] width 30 height 43
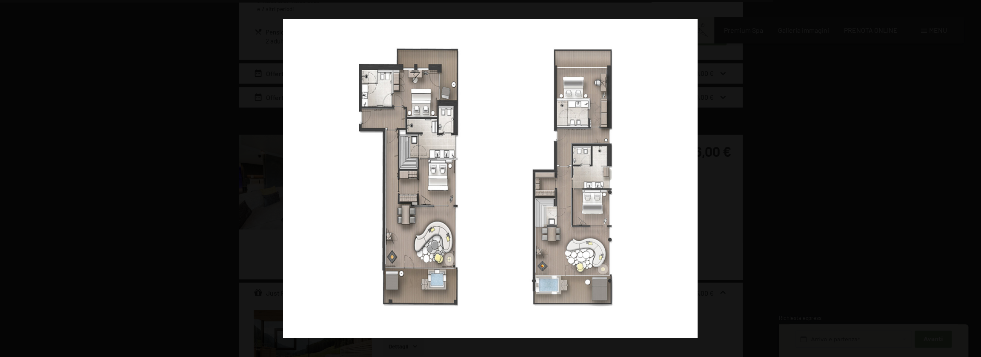
click at [969, 178] on button "button" at bounding box center [966, 178] width 30 height 43
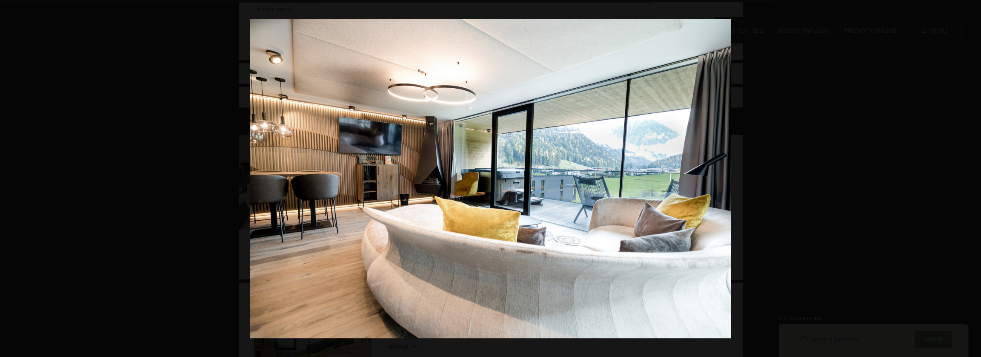
click at [969, 178] on button "button" at bounding box center [966, 178] width 30 height 43
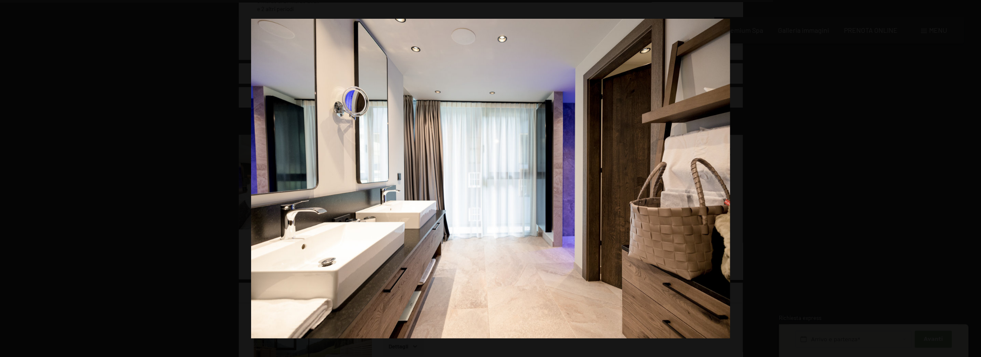
click at [969, 178] on button "button" at bounding box center [966, 178] width 30 height 43
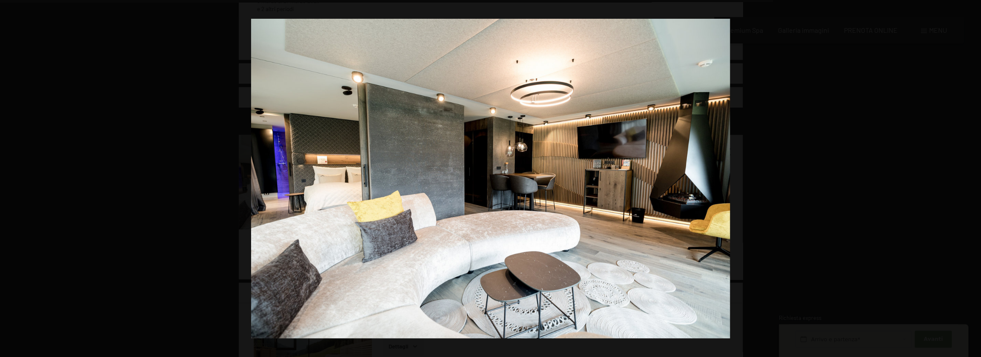
click at [969, 178] on button "button" at bounding box center [966, 178] width 30 height 43
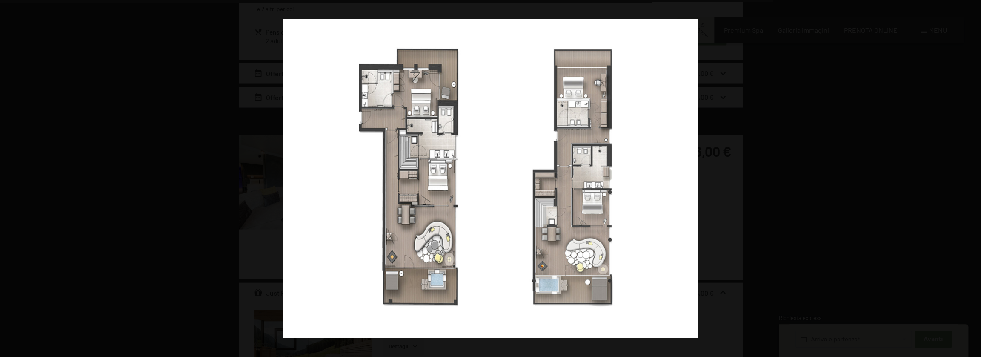
click at [969, 178] on button "button" at bounding box center [966, 178] width 30 height 43
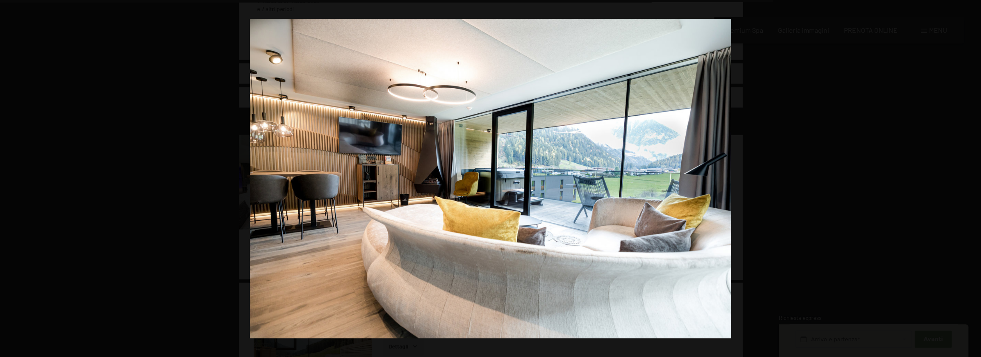
click at [969, 178] on button "button" at bounding box center [966, 178] width 30 height 43
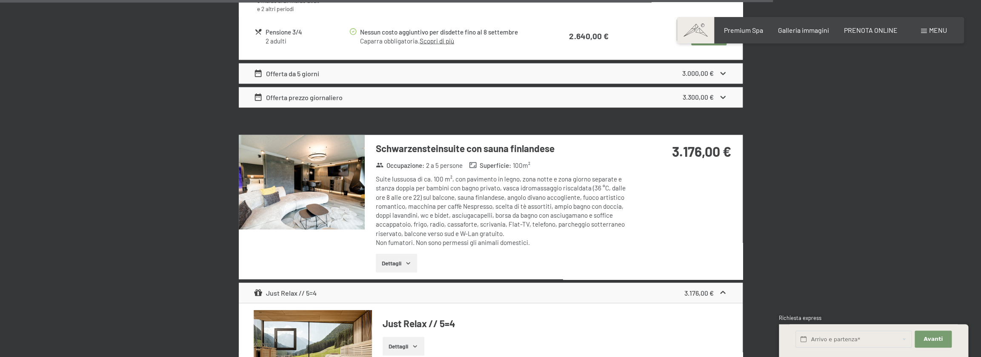
click at [0, 0] on button "button" at bounding box center [0, 0] width 0 height 0
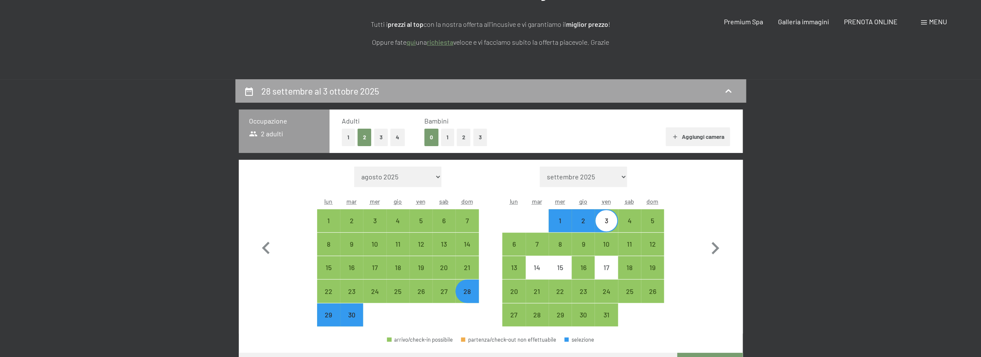
scroll to position [0, 0]
